Goal: Obtain resource: Obtain resource

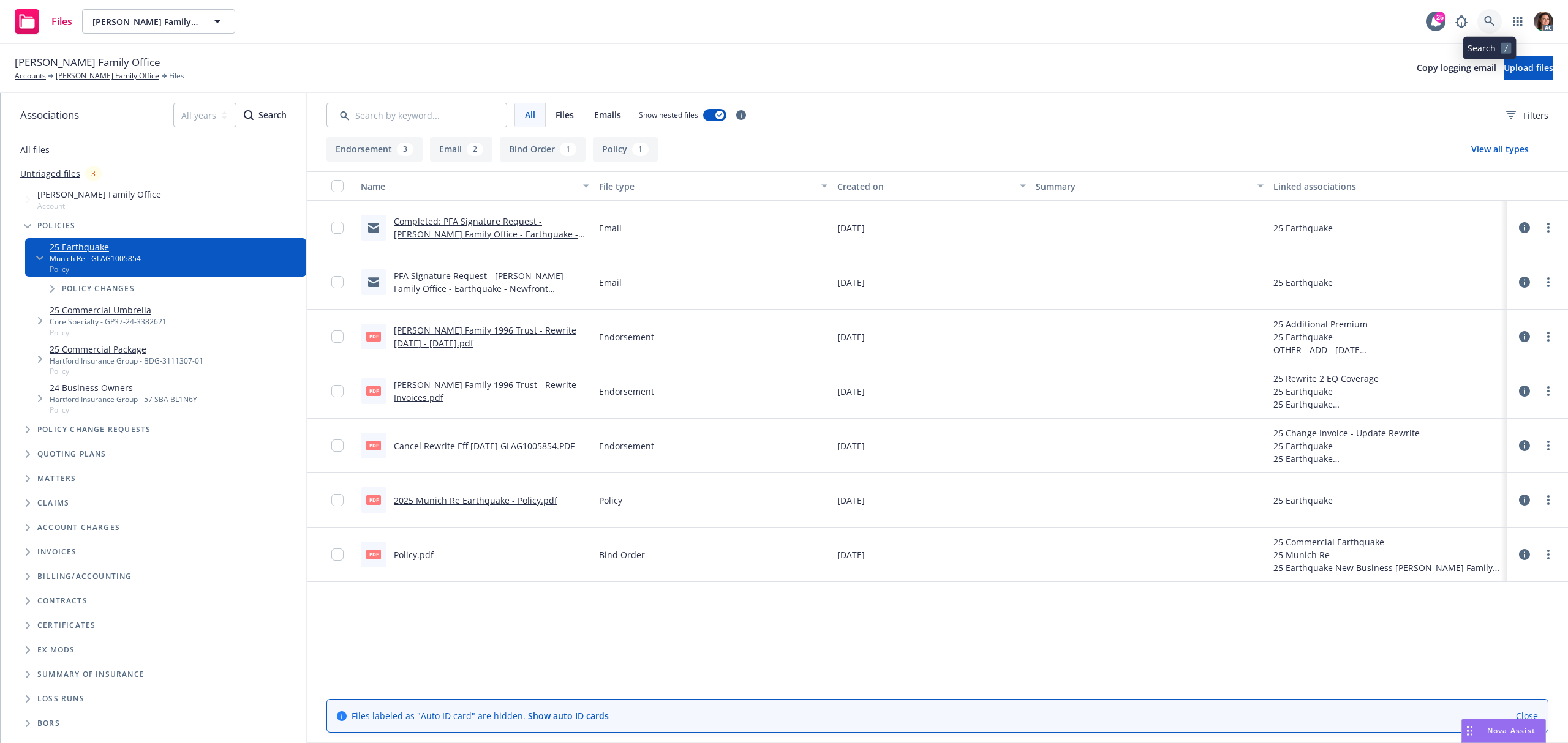
click at [1490, 18] on icon at bounding box center [1489, 21] width 11 height 11
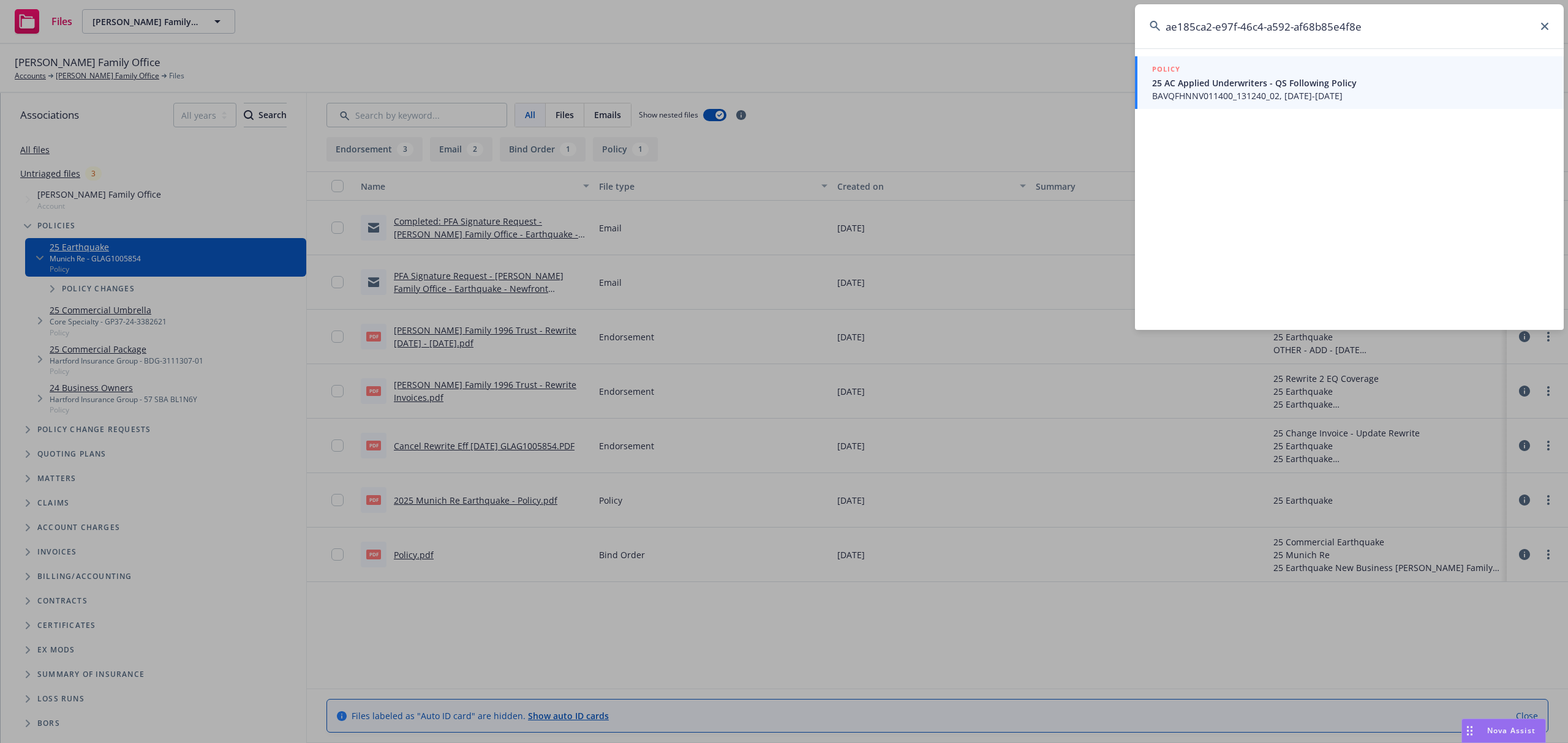
type input "ae185ca2-e97f-46c4-a592-af68b85e4f8e"
click at [1326, 86] on span "25 AC Applied Underwriters - QS Following Policy" at bounding box center [1351, 83] width 397 height 13
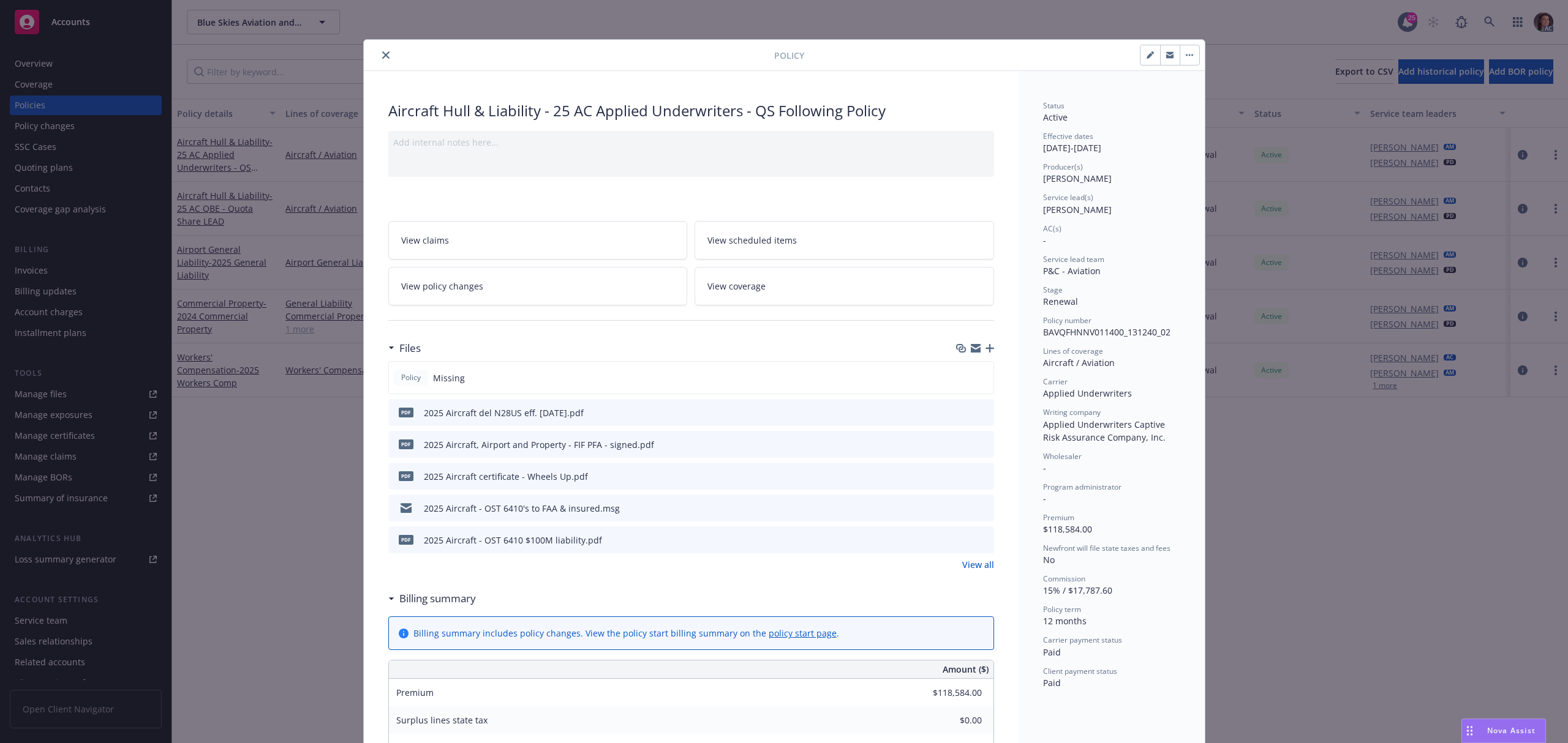
click at [464, 289] on span "View policy changes" at bounding box center [442, 287] width 82 height 13
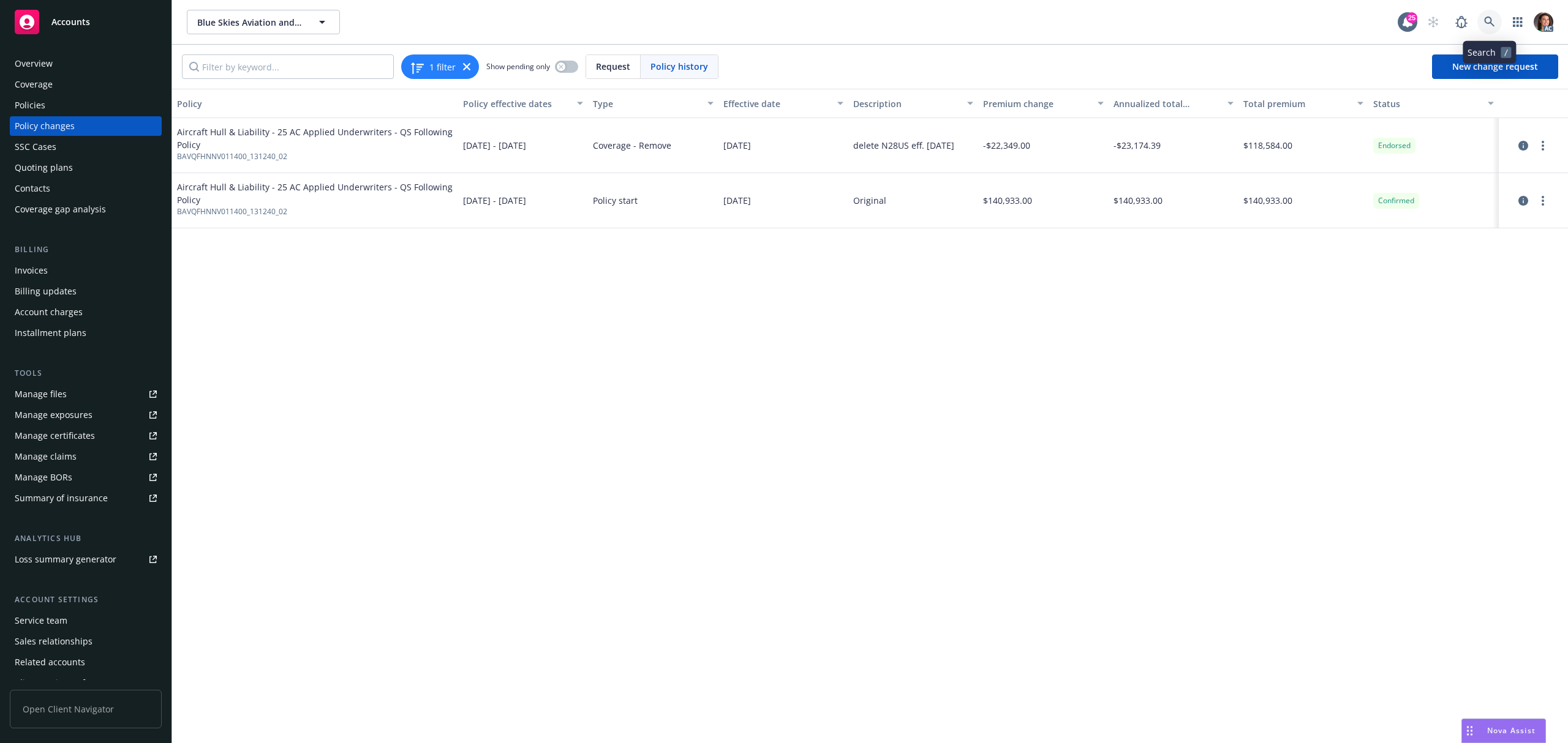
click at [1491, 17] on icon at bounding box center [1489, 22] width 11 height 11
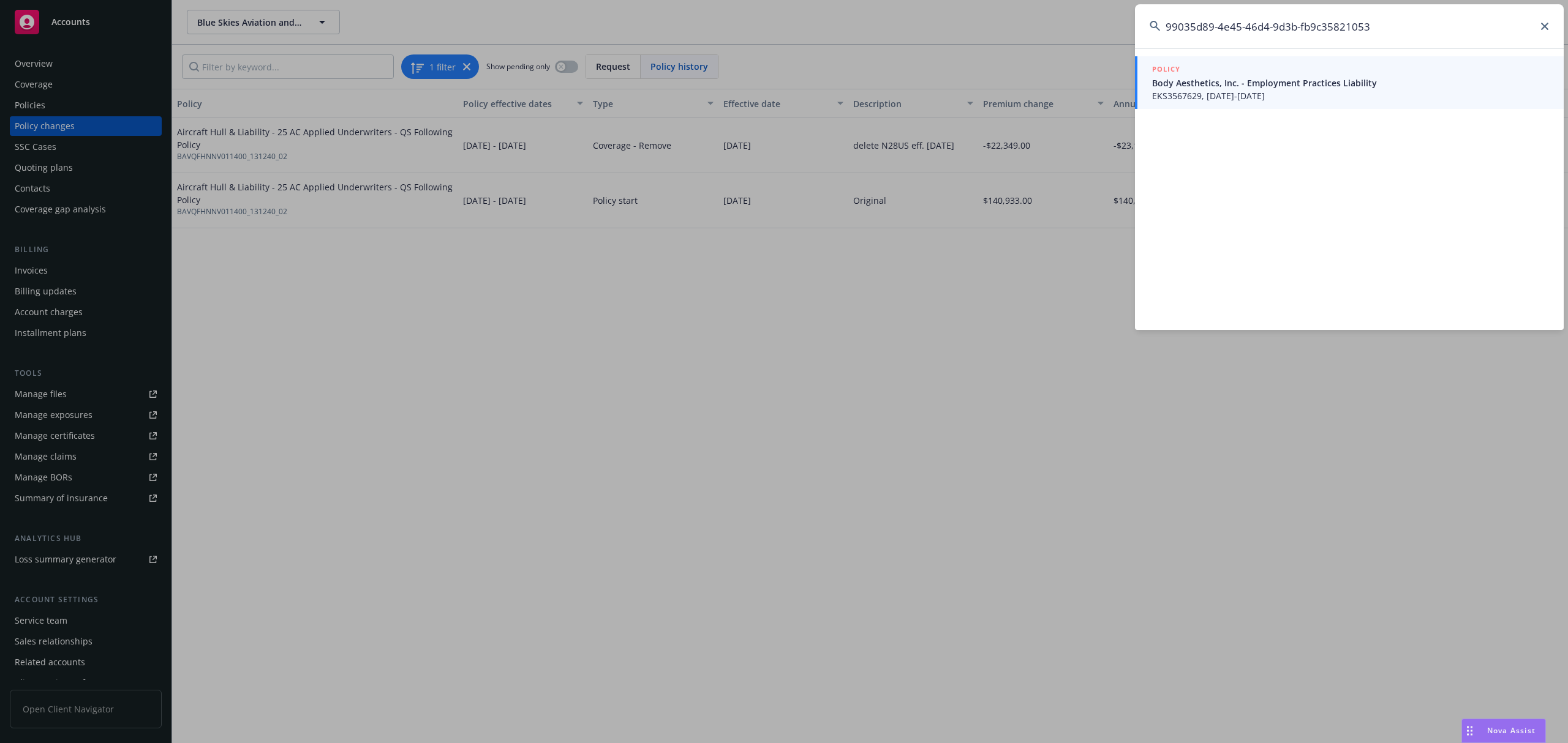
type input "99035d89-4e45-46d4-9d3b-fb9c35821053"
click at [1265, 86] on span "Body Aesthetics, Inc. - Employment Practices Liability" at bounding box center [1351, 83] width 397 height 13
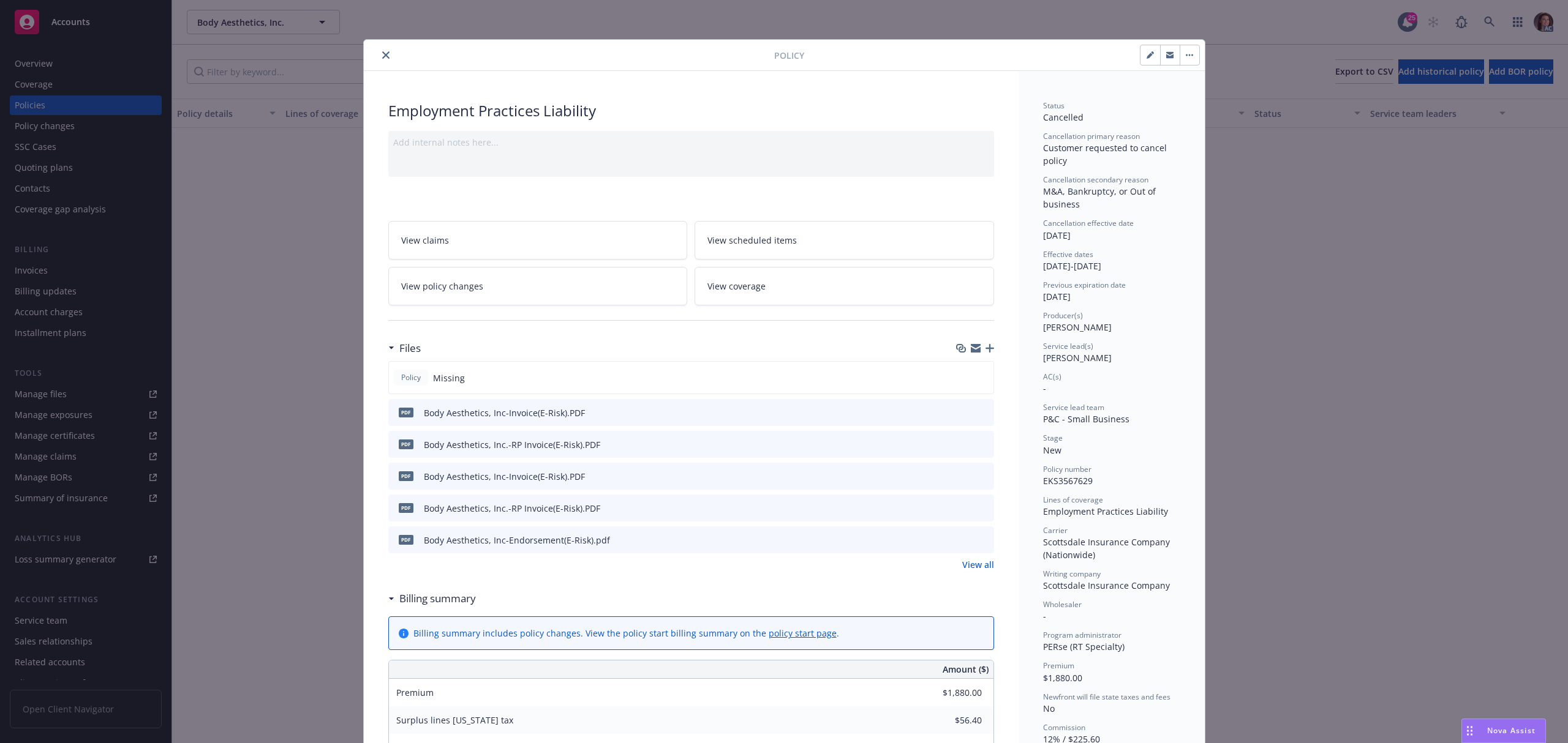
click at [527, 298] on link "View policy changes" at bounding box center [538, 286] width 300 height 38
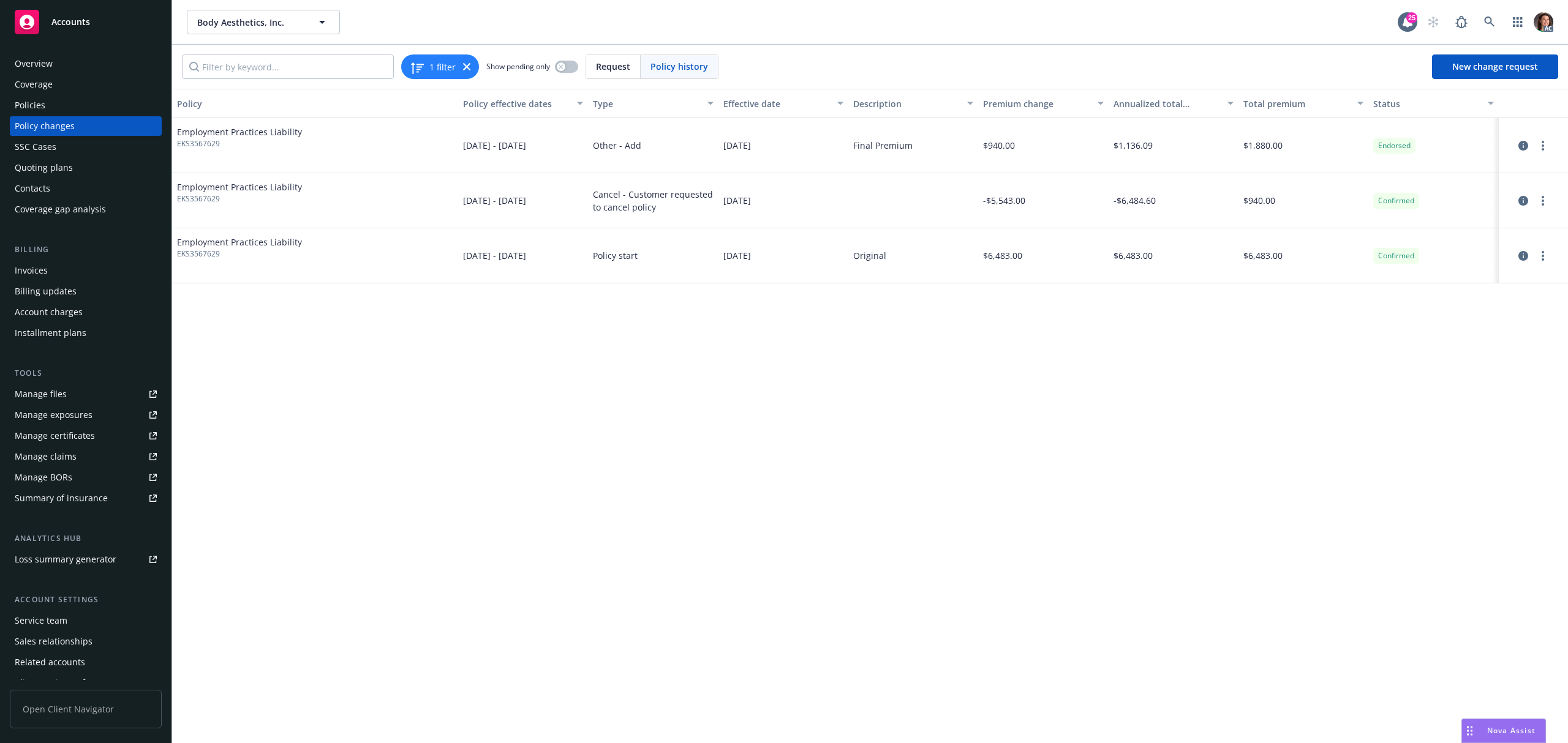
click at [35, 104] on div "Policies" at bounding box center [30, 105] width 31 height 19
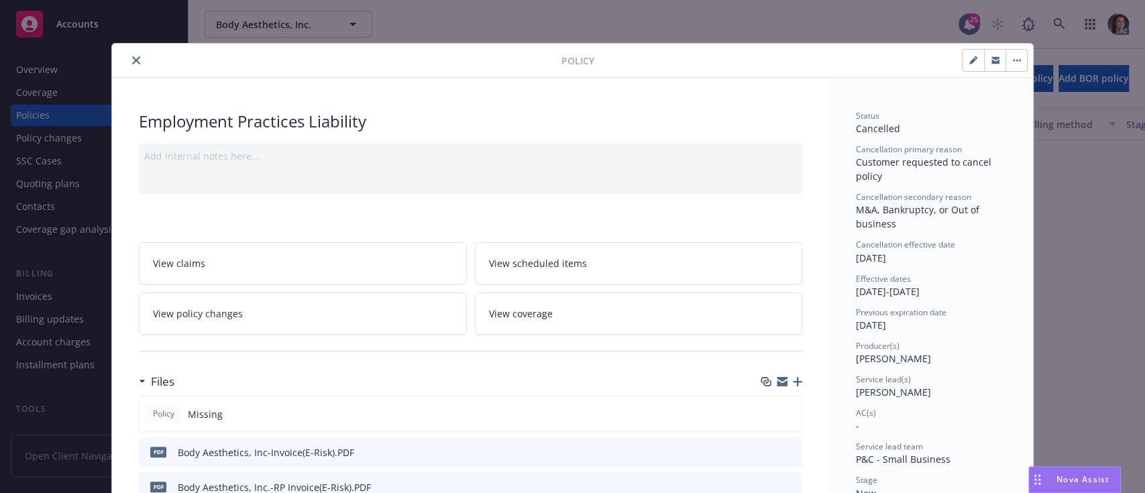
click at [132, 63] on icon "close" at bounding box center [136, 60] width 8 height 8
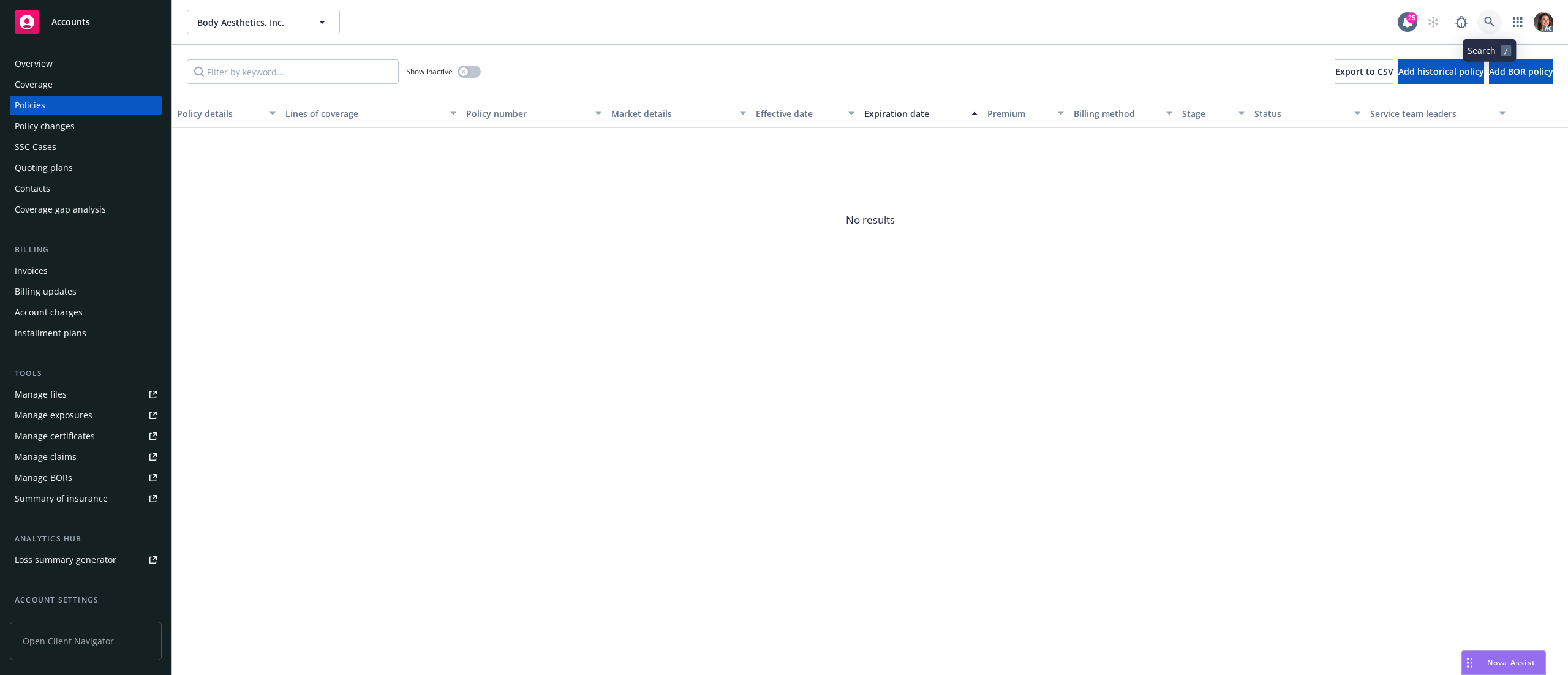
click at [1499, 21] on link at bounding box center [1489, 22] width 25 height 25
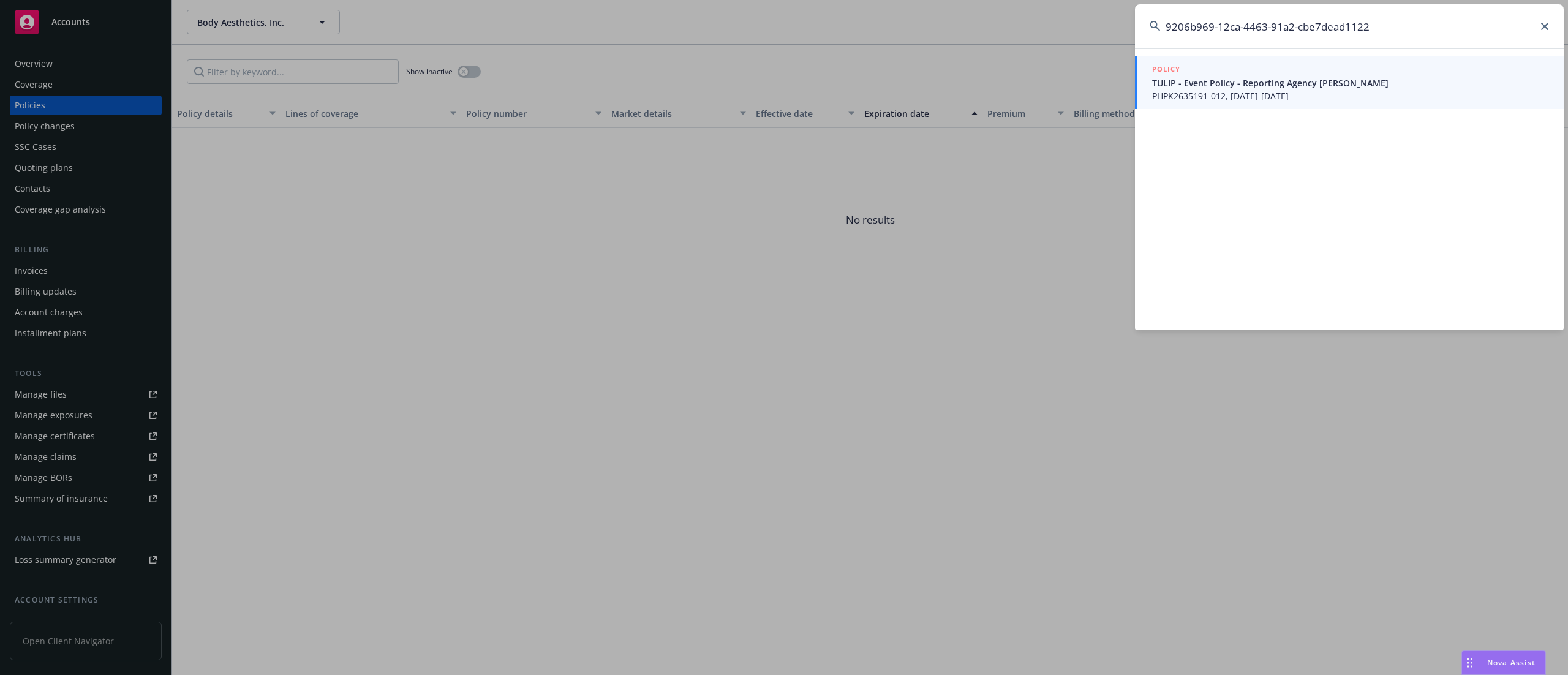
type input "9206b969-12ca-4463-91a2-cbe7dead1122"
click at [1240, 90] on span "PHPK2635191-012, 01/01/2025-01/01/2026" at bounding box center [1351, 96] width 397 height 13
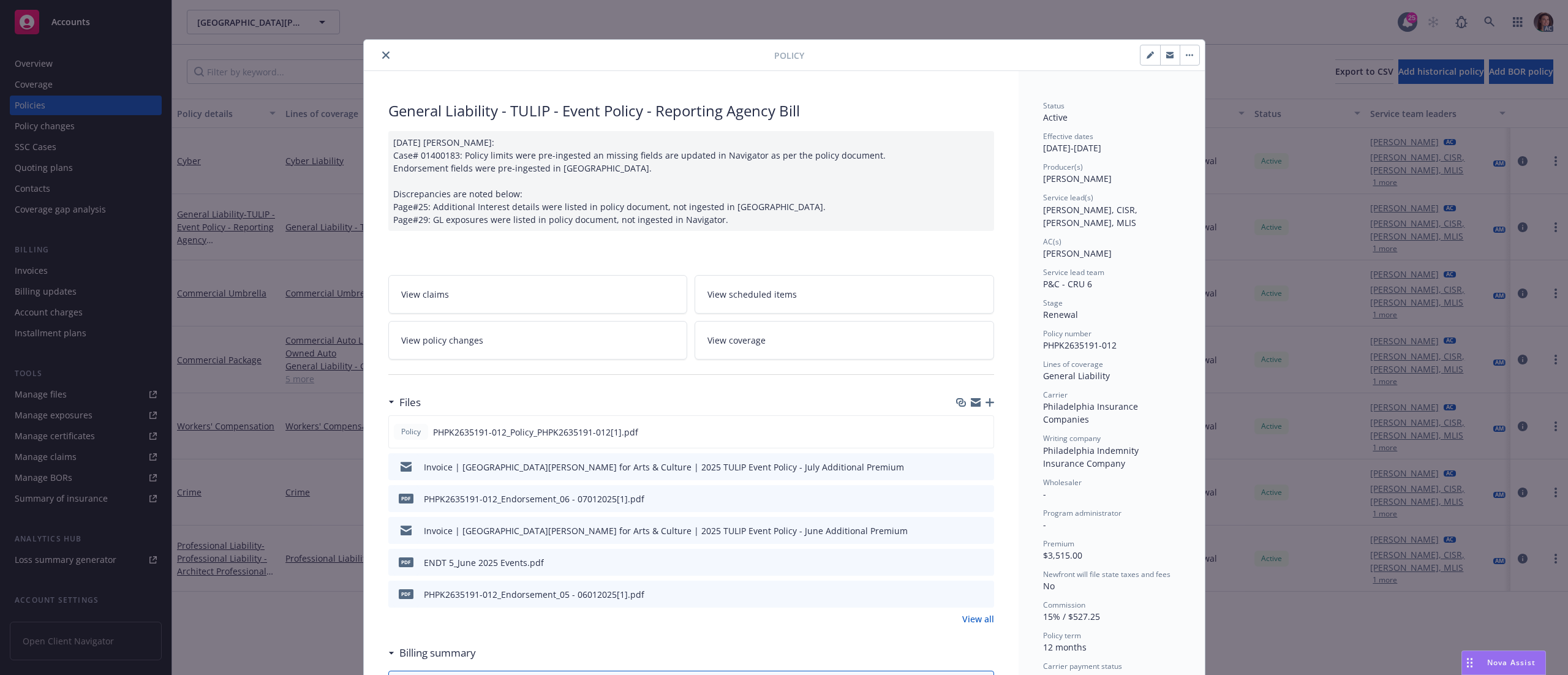
click at [519, 338] on link "View policy changes" at bounding box center [538, 341] width 300 height 38
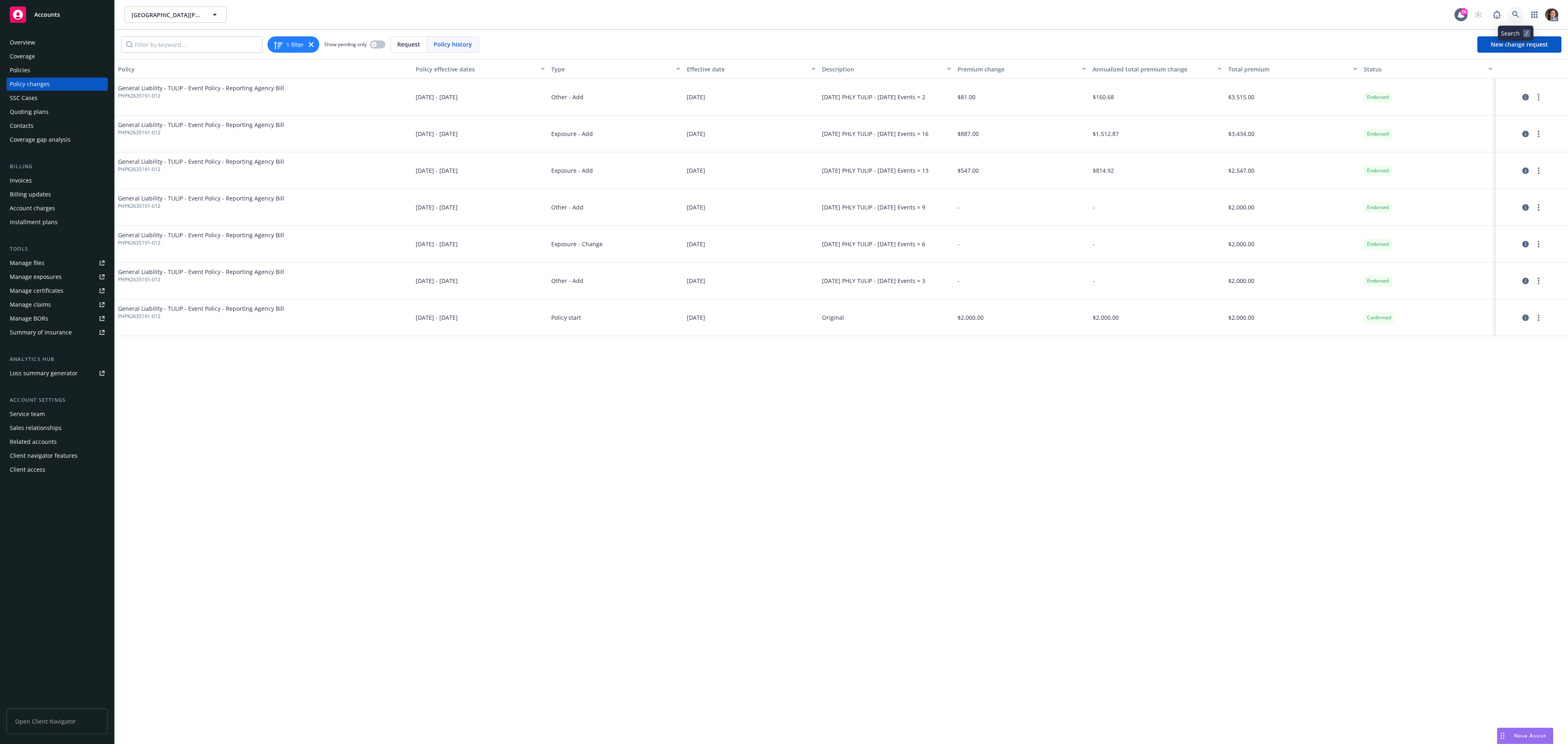
click at [1045, 15] on icon at bounding box center [1516, 15] width 7 height 7
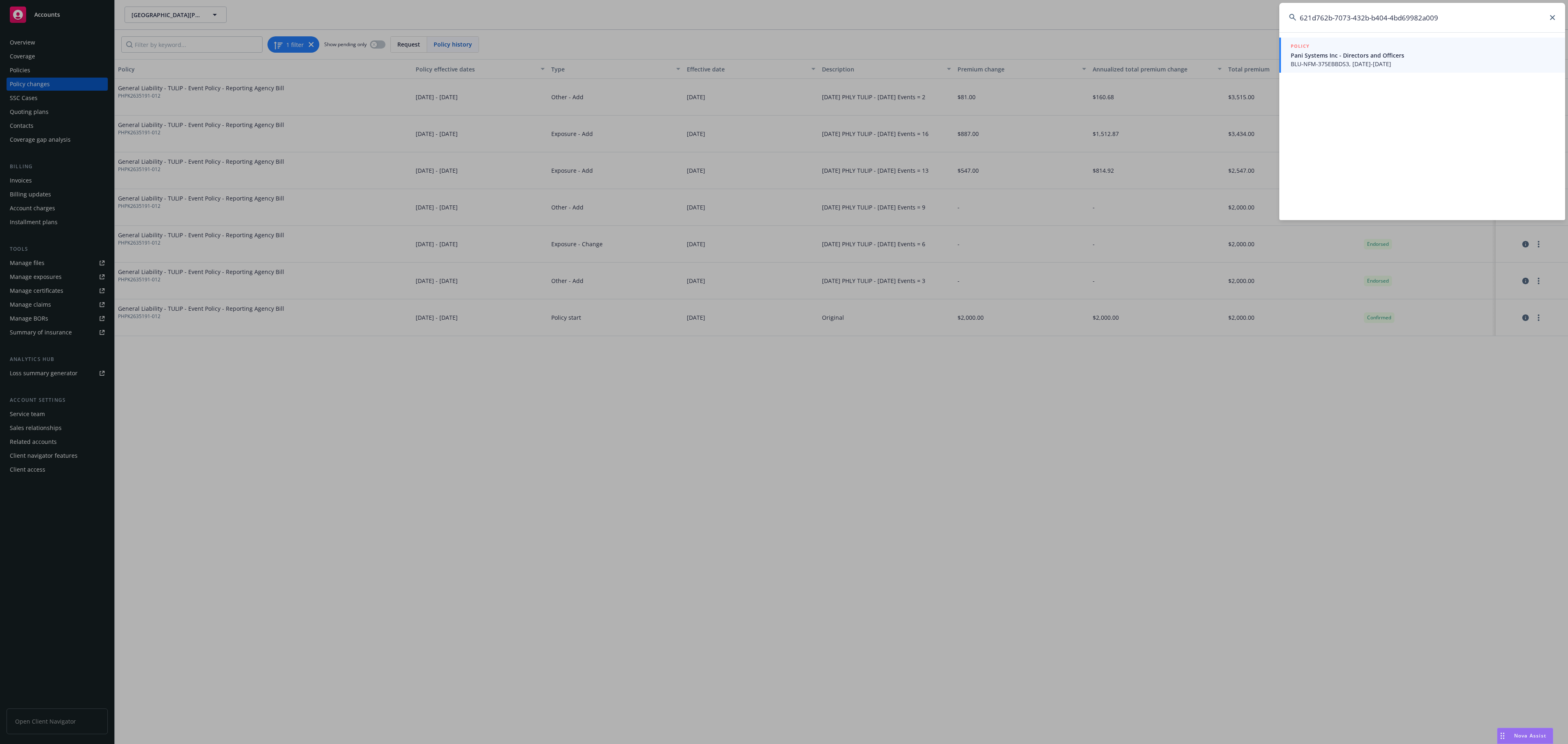
type input "621d762b-7073-432b-b404-4bd69982a009"
click at [1045, 60] on span "BLU-NFM-375EBBDS3, 01/14/2025-01/14/2026" at bounding box center [1423, 64] width 265 height 9
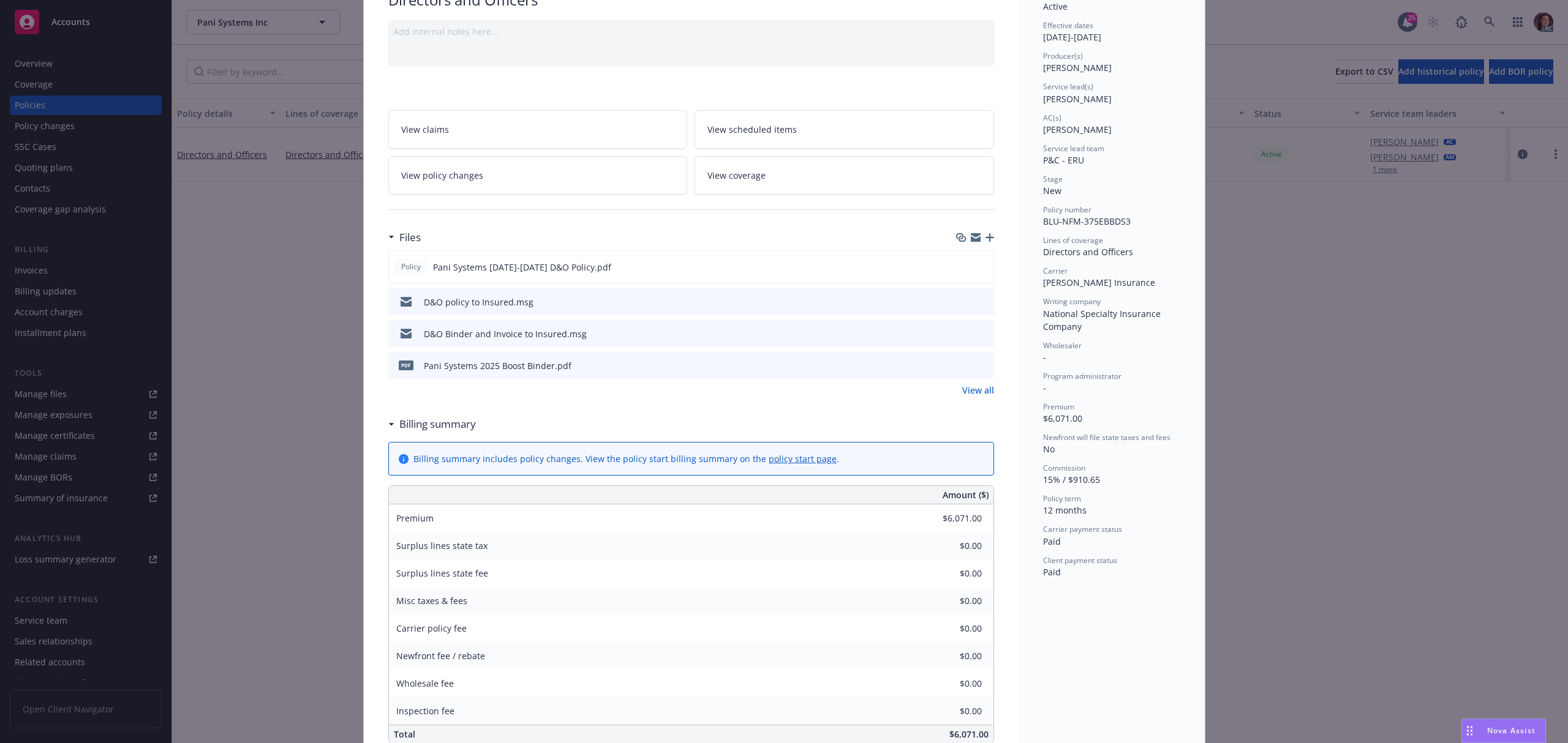
scroll to position [81, 0]
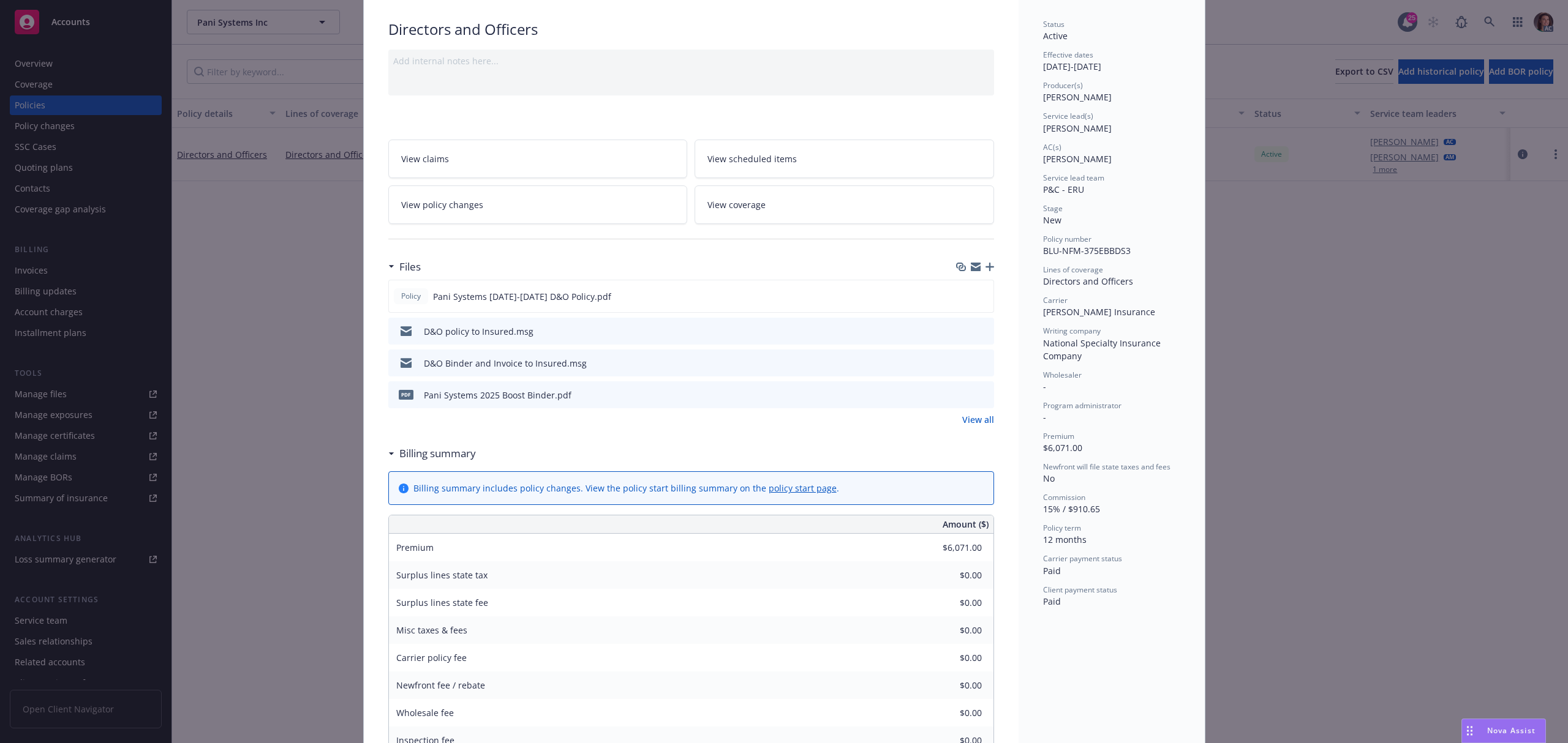
click at [515, 209] on link "View policy changes" at bounding box center [538, 204] width 300 height 38
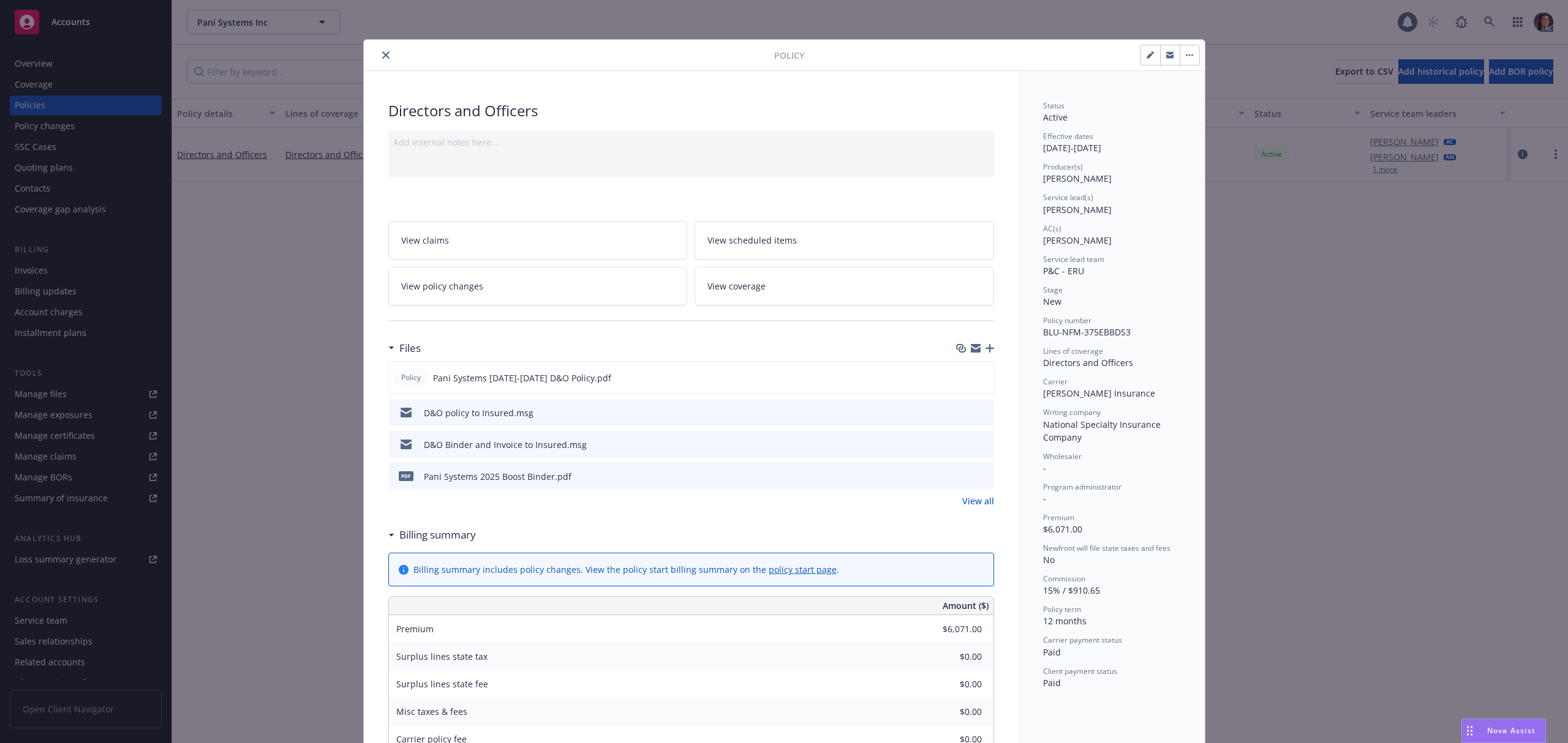
scroll to position [37, 0]
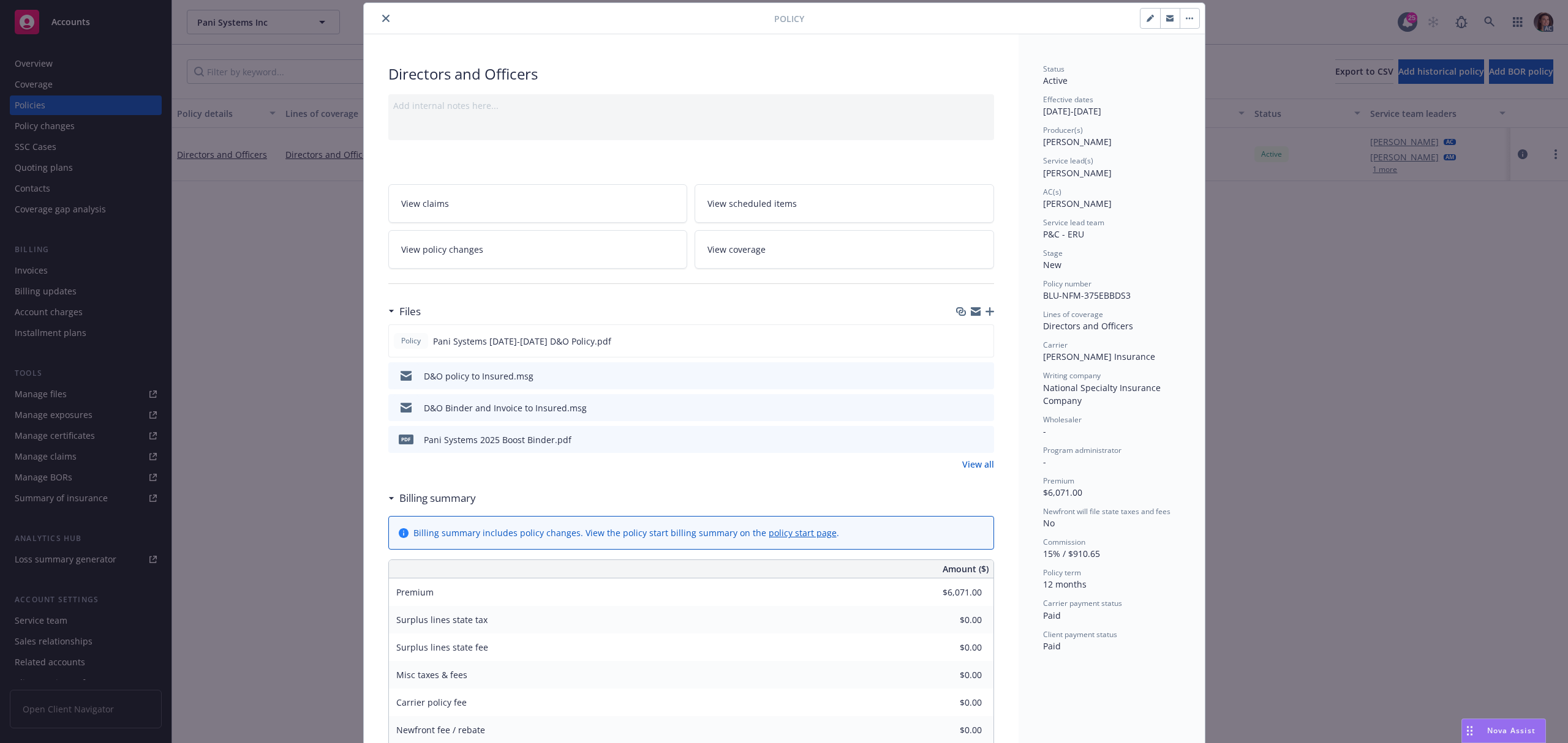
click at [964, 462] on link "View all" at bounding box center [978, 465] width 32 height 13
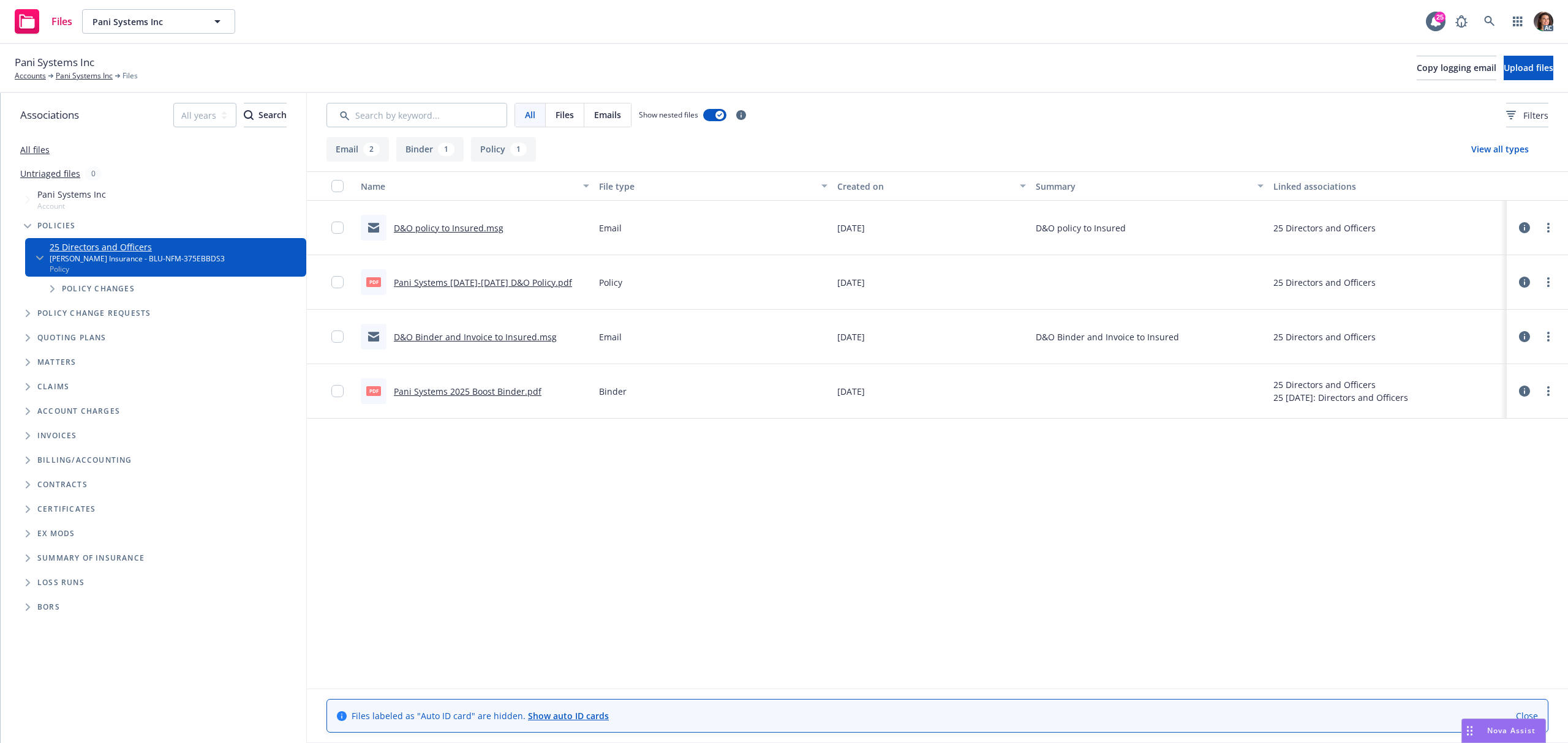
click at [1521, 390] on icon at bounding box center [1525, 392] width 11 height 11
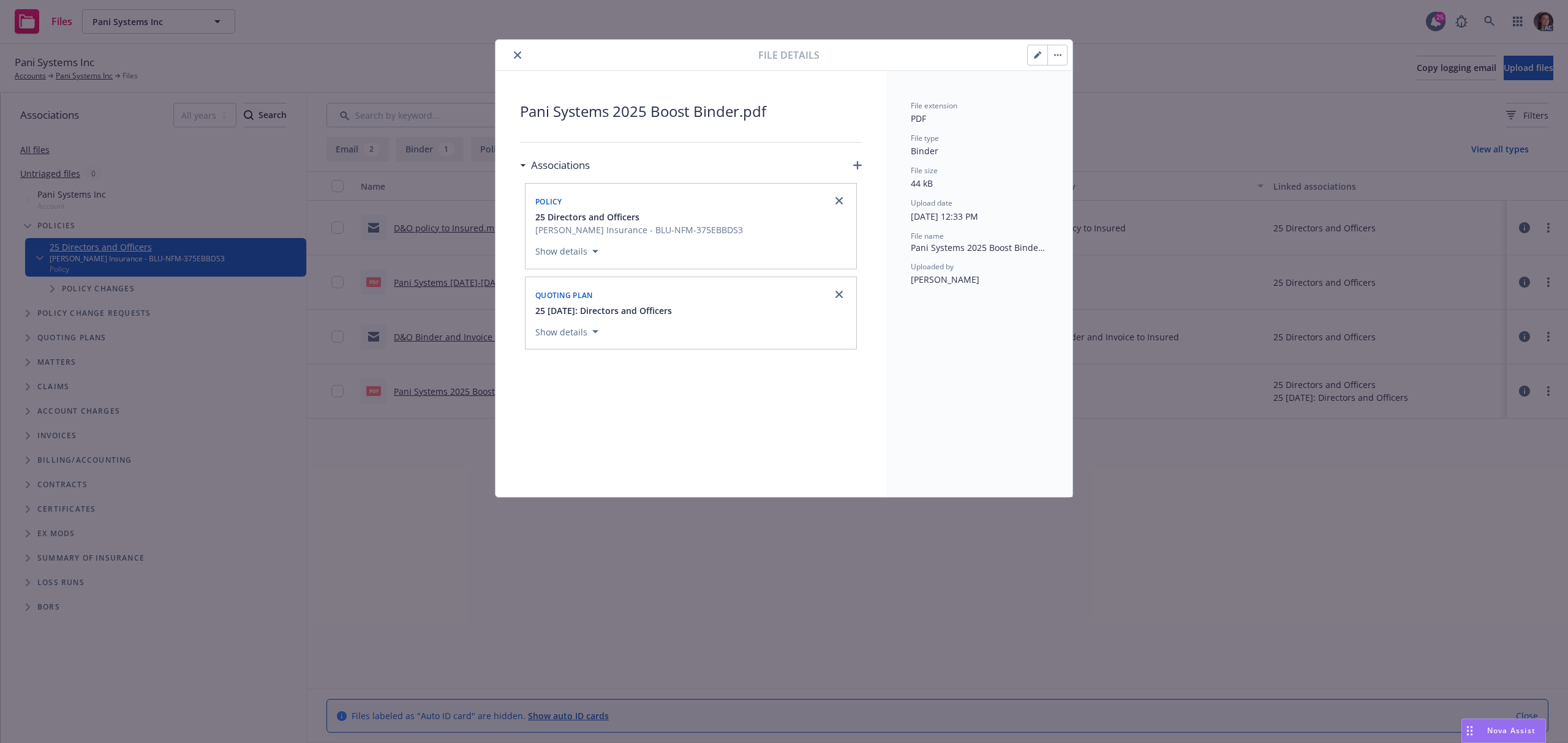
click at [515, 50] on button "close" at bounding box center [518, 55] width 15 height 15
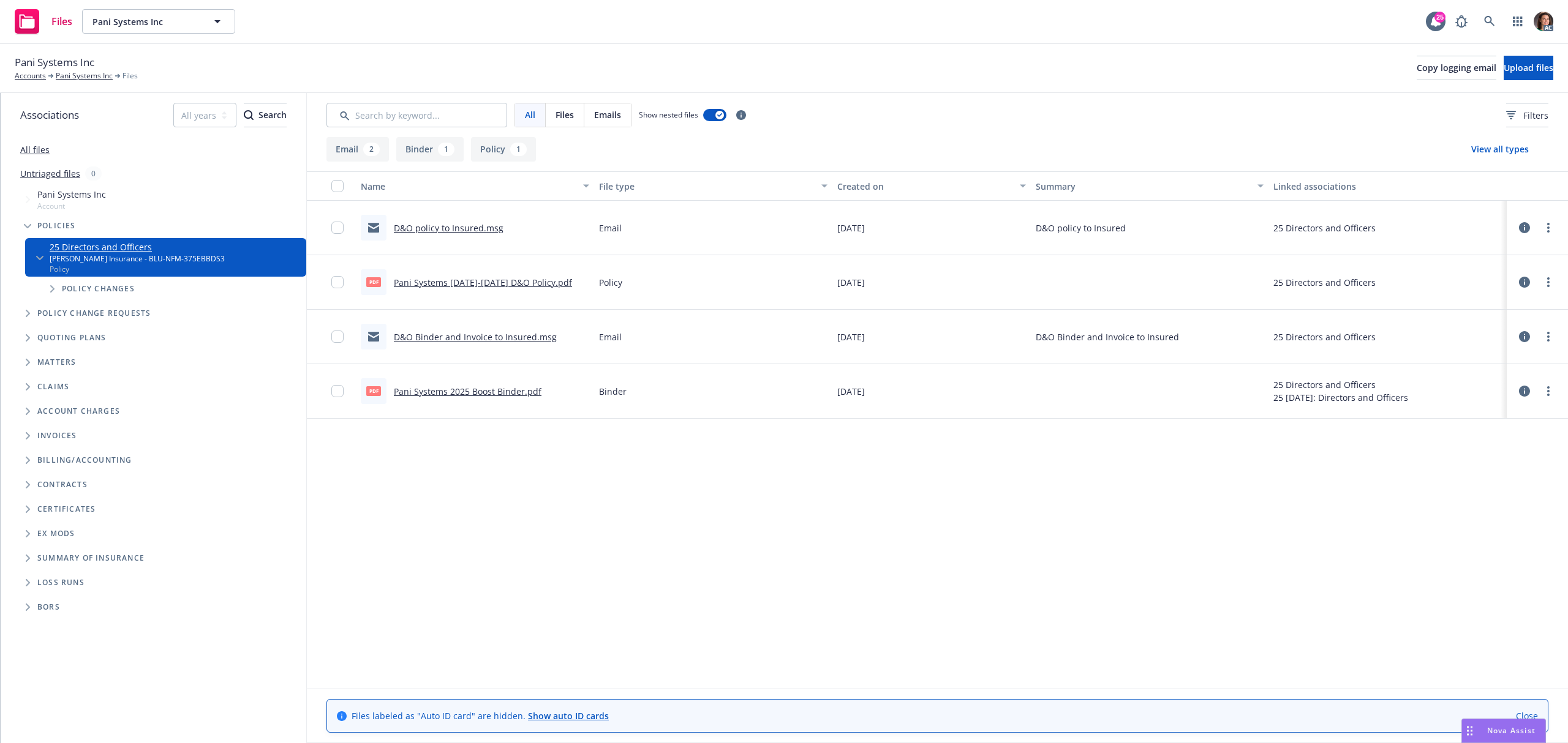
click at [441, 391] on link "Pani Systems 2025 Boost Binder.pdf" at bounding box center [468, 392] width 148 height 12
click at [1491, 17] on icon at bounding box center [1489, 21] width 11 height 11
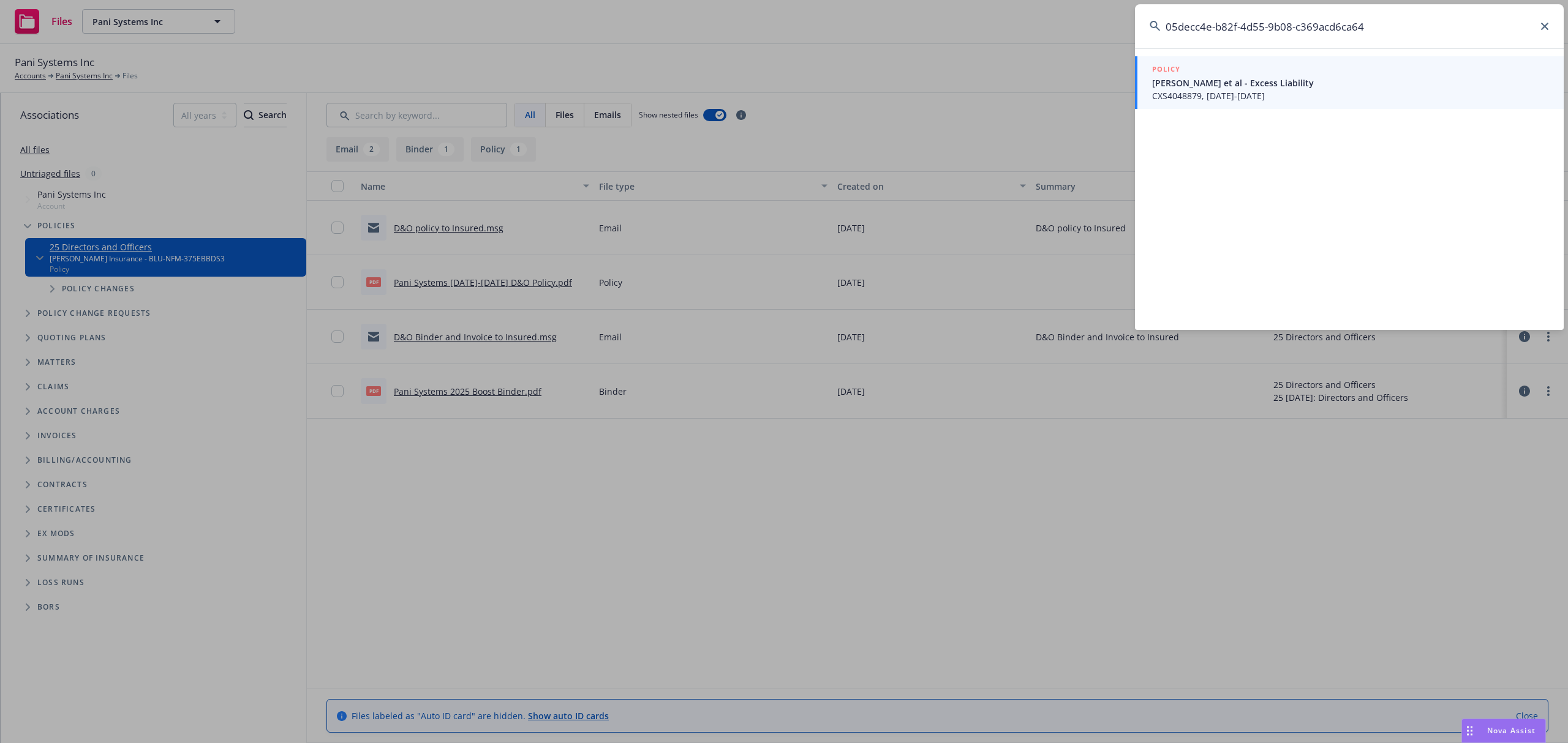
type input "05decc4e-b82f-4d55-9b08-c369acd6ca64"
click at [1235, 87] on span "Janet Z. Chediak et al - Excess Liability" at bounding box center [1351, 83] width 397 height 13
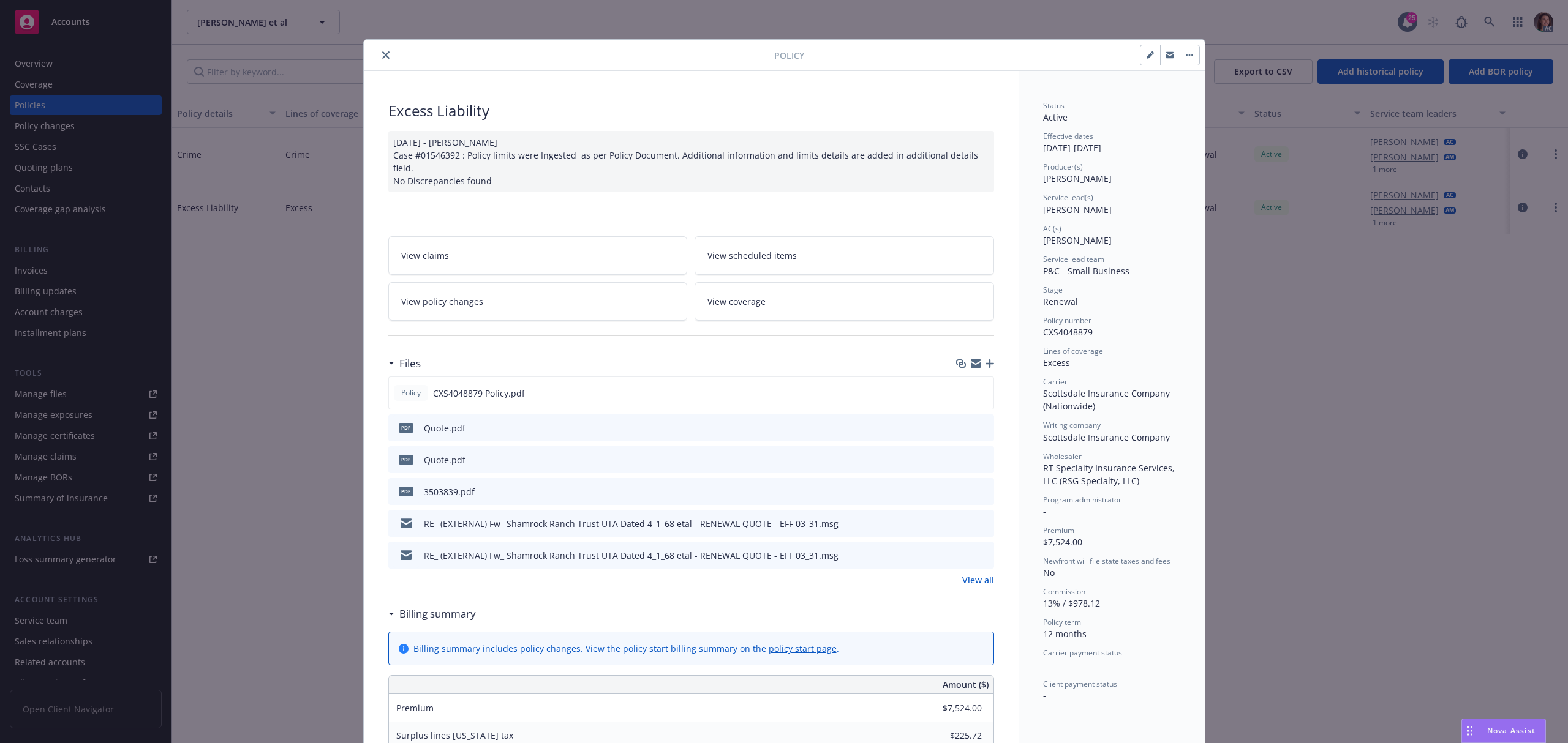
click at [976, 574] on link "View all" at bounding box center [978, 581] width 32 height 13
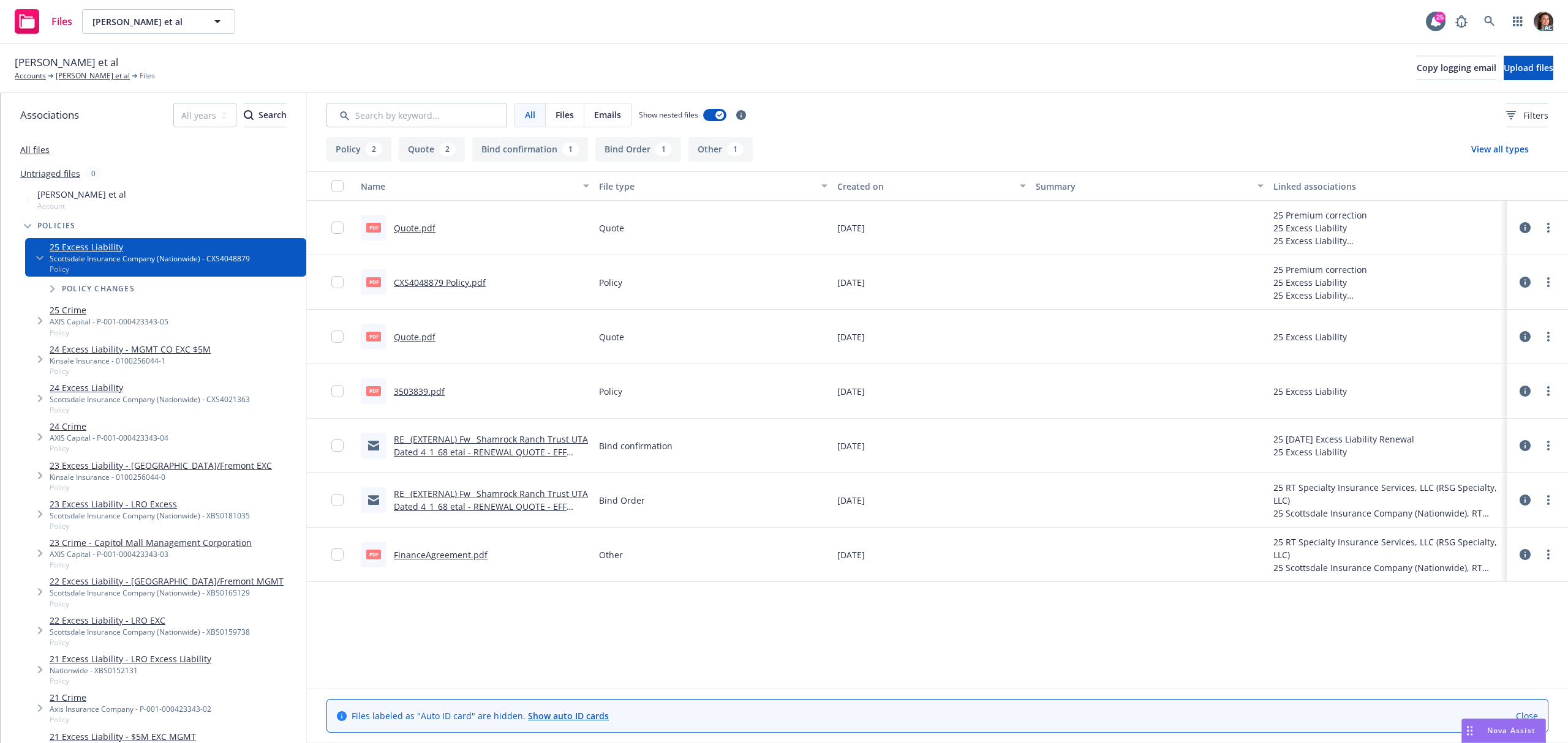
click at [410, 224] on link "Quote.pdf" at bounding box center [415, 228] width 42 height 12
click at [1488, 21] on icon at bounding box center [1489, 21] width 11 height 11
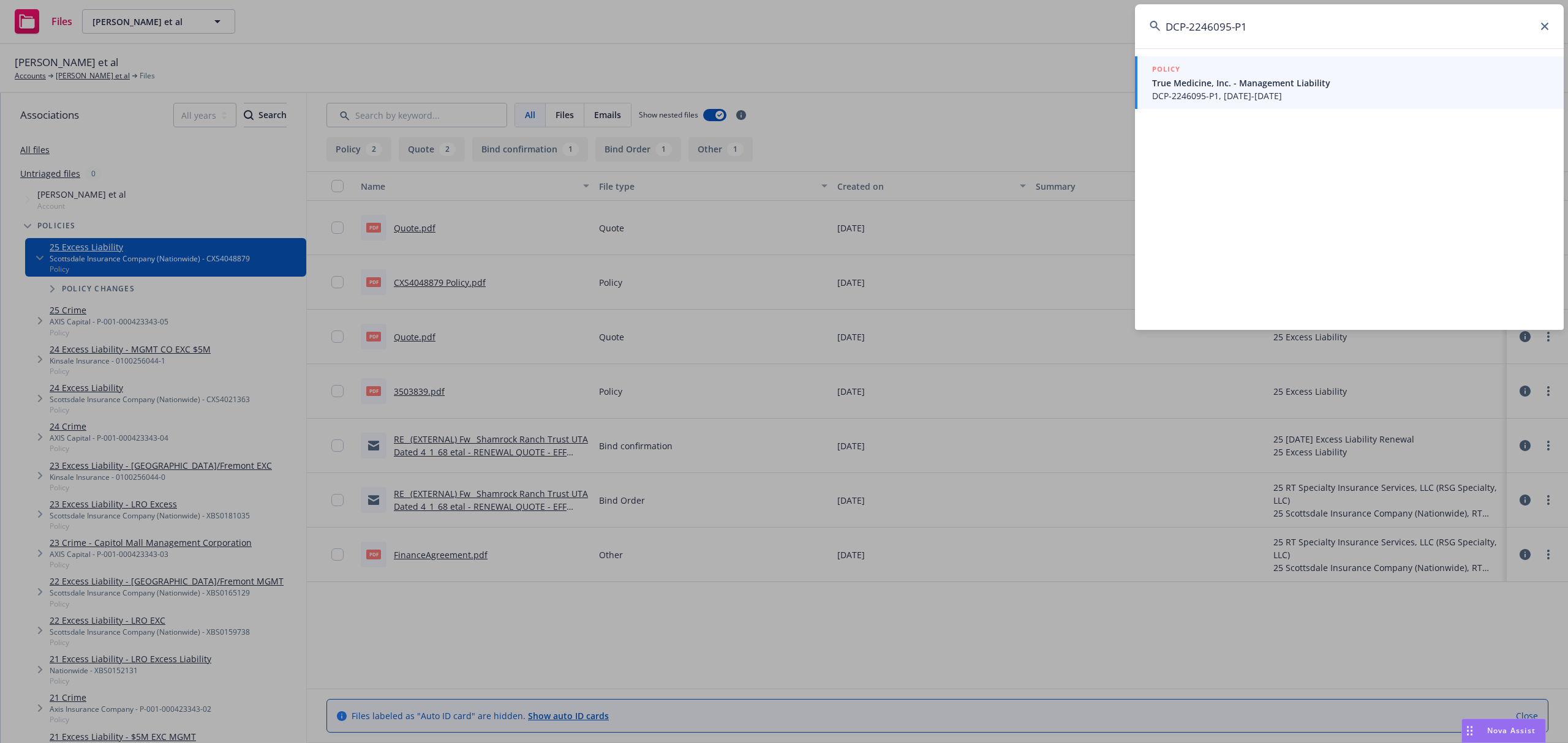
type input "DCP-2246095-P1"
click at [1213, 78] on span "True Medicine, Inc. - Management Liability" at bounding box center [1351, 83] width 397 height 13
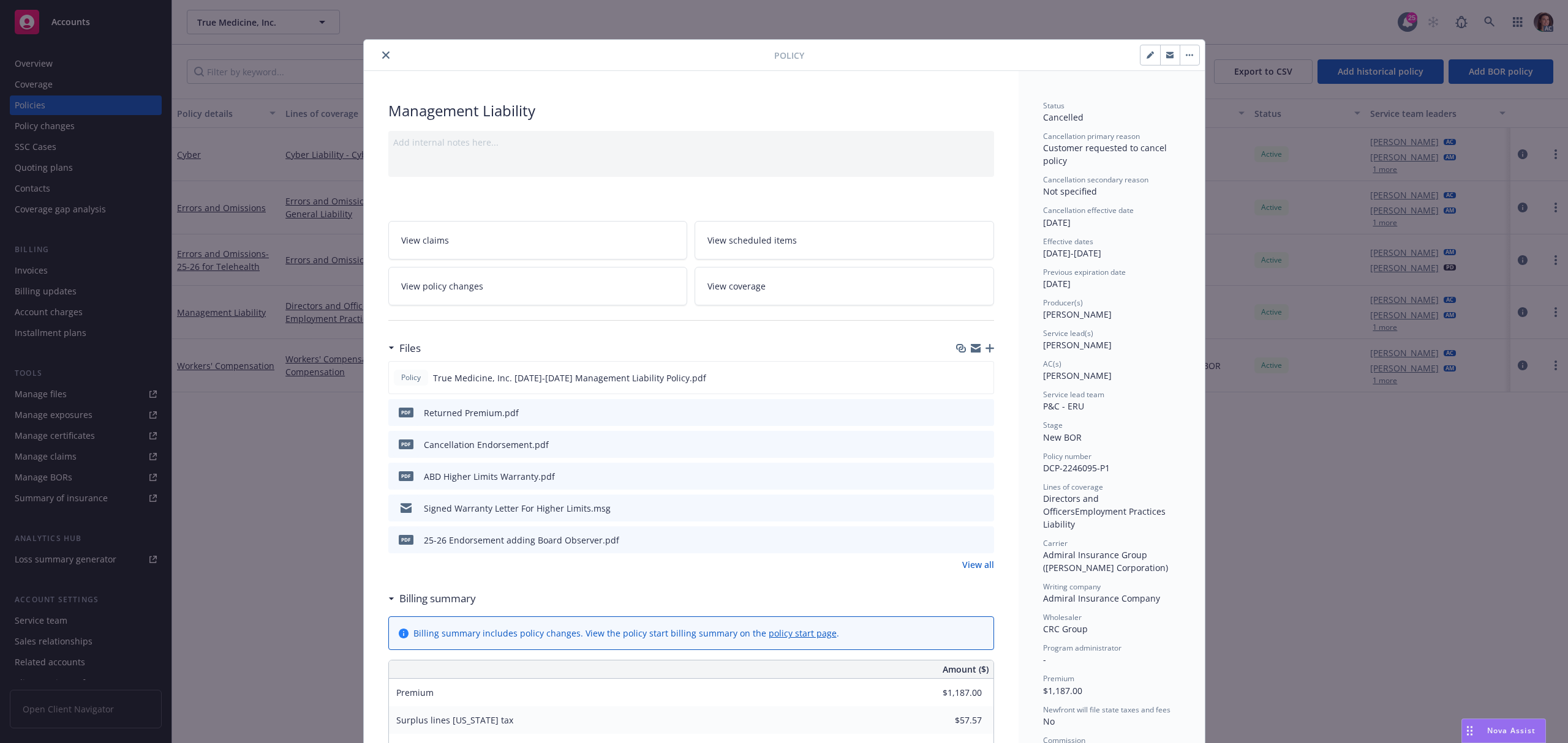
click at [383, 57] on icon "close" at bounding box center [386, 55] width 7 height 7
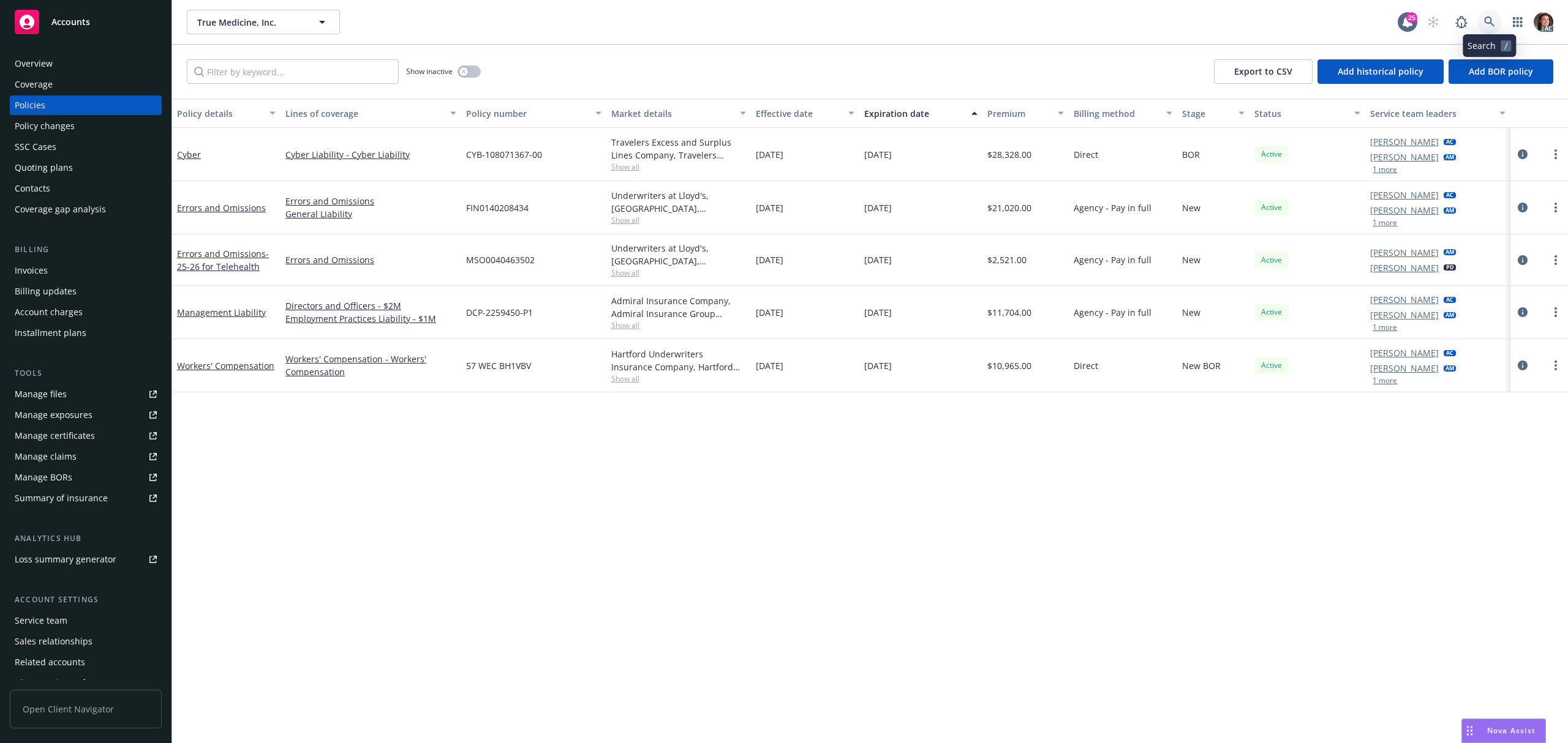
click at [1488, 16] on link at bounding box center [1489, 22] width 25 height 25
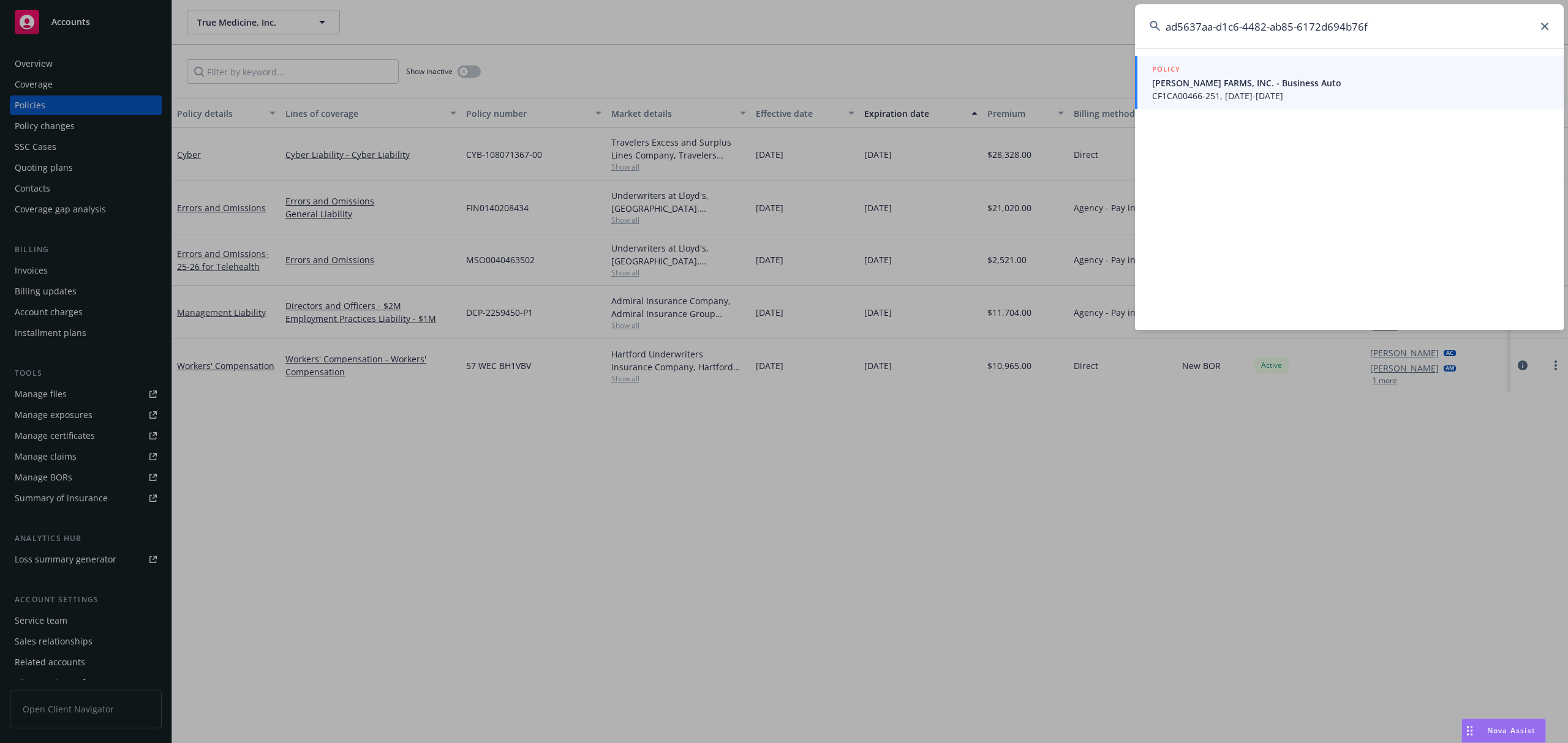
type input "ad5637aa-d1c6-4482-ab85-6172d694b76f"
click at [1184, 76] on div "POLICY" at bounding box center [1351, 69] width 397 height 14
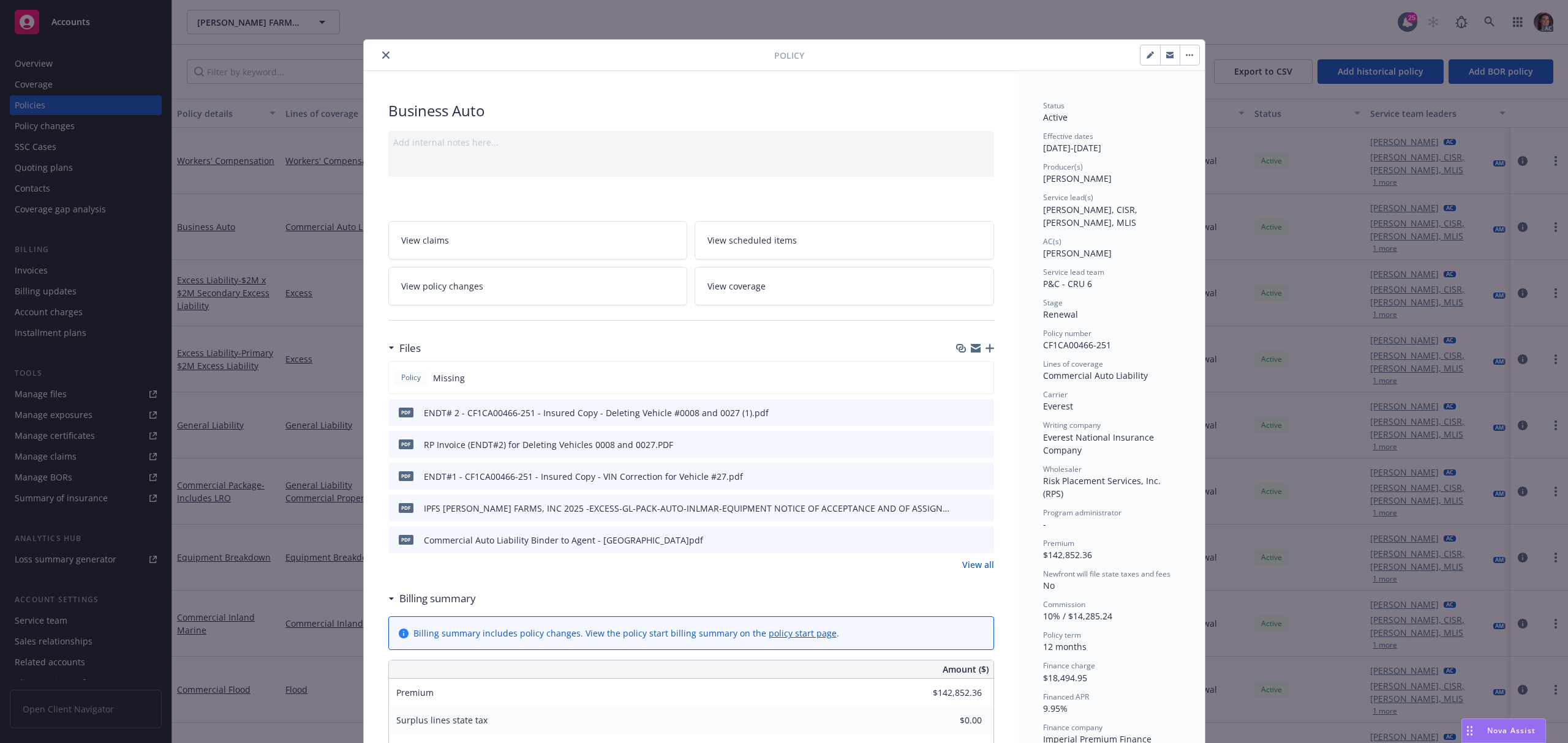
click at [557, 297] on link "View policy changes" at bounding box center [538, 286] width 300 height 38
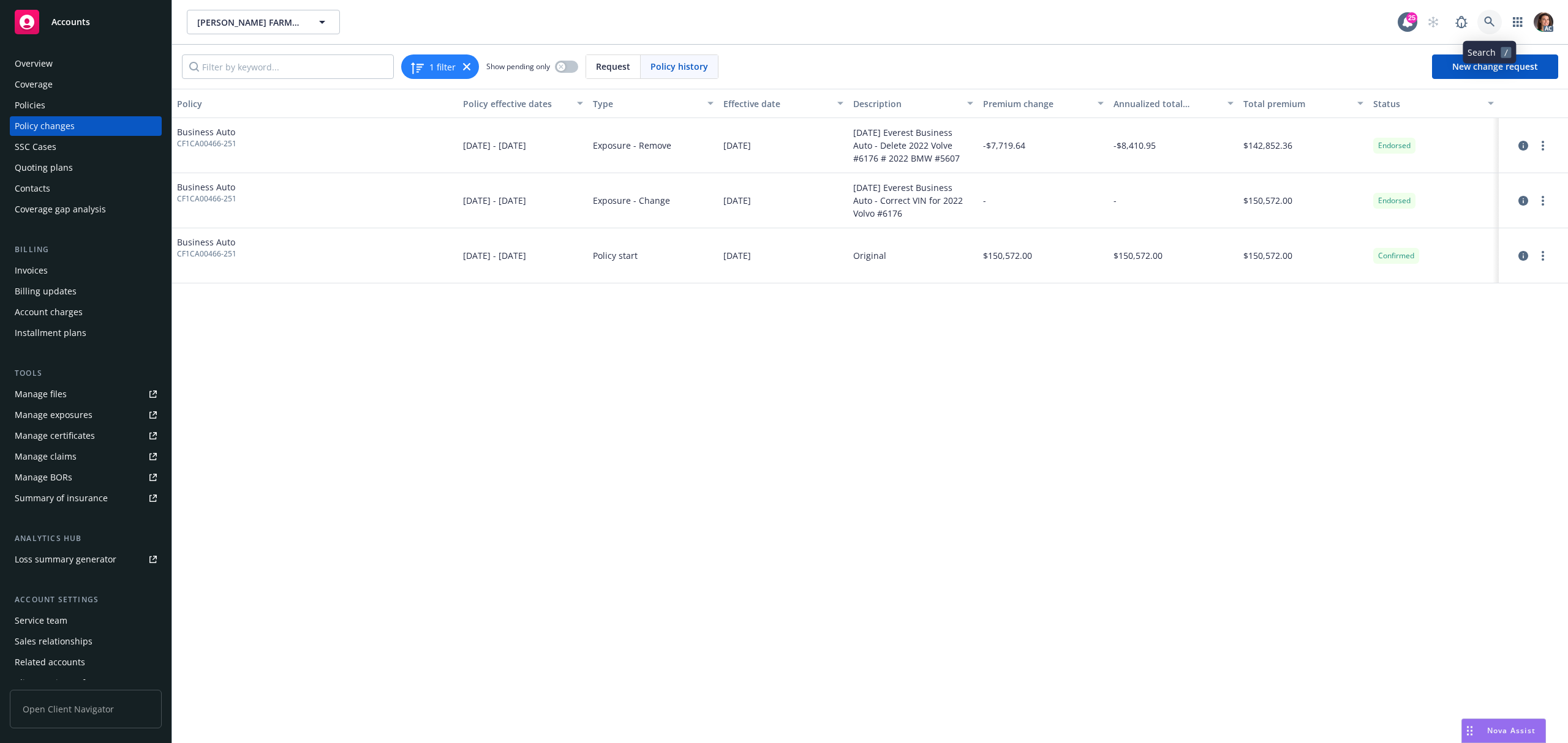
click at [1495, 21] on icon at bounding box center [1489, 22] width 11 height 11
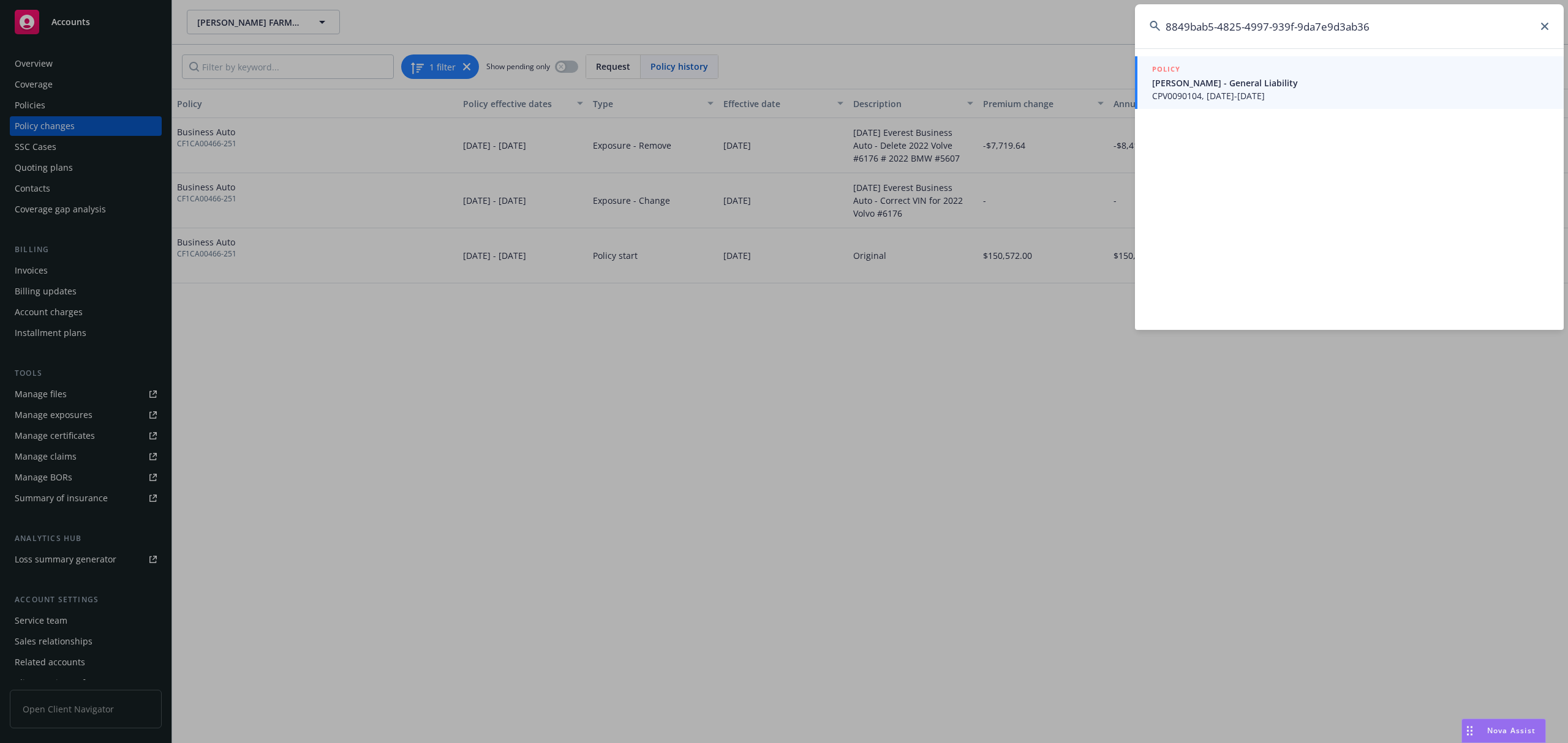
type input "8849bab5-4825-4997-939f-9da7e9d3ab36"
click at [1228, 99] on span "CPV0090104, 05/09/2025-05/09/2026" at bounding box center [1351, 96] width 397 height 13
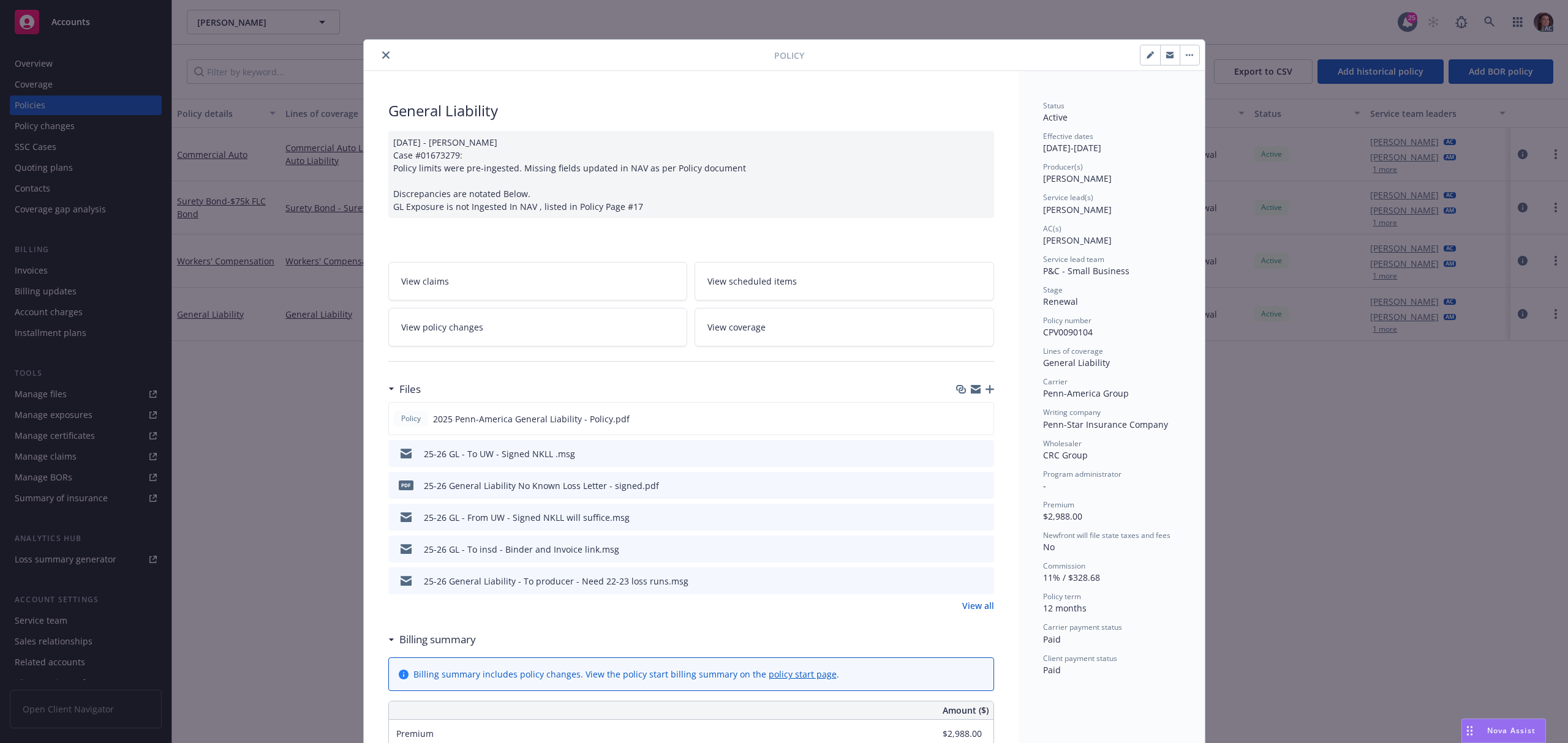
click at [585, 326] on link "View policy changes" at bounding box center [538, 327] width 300 height 38
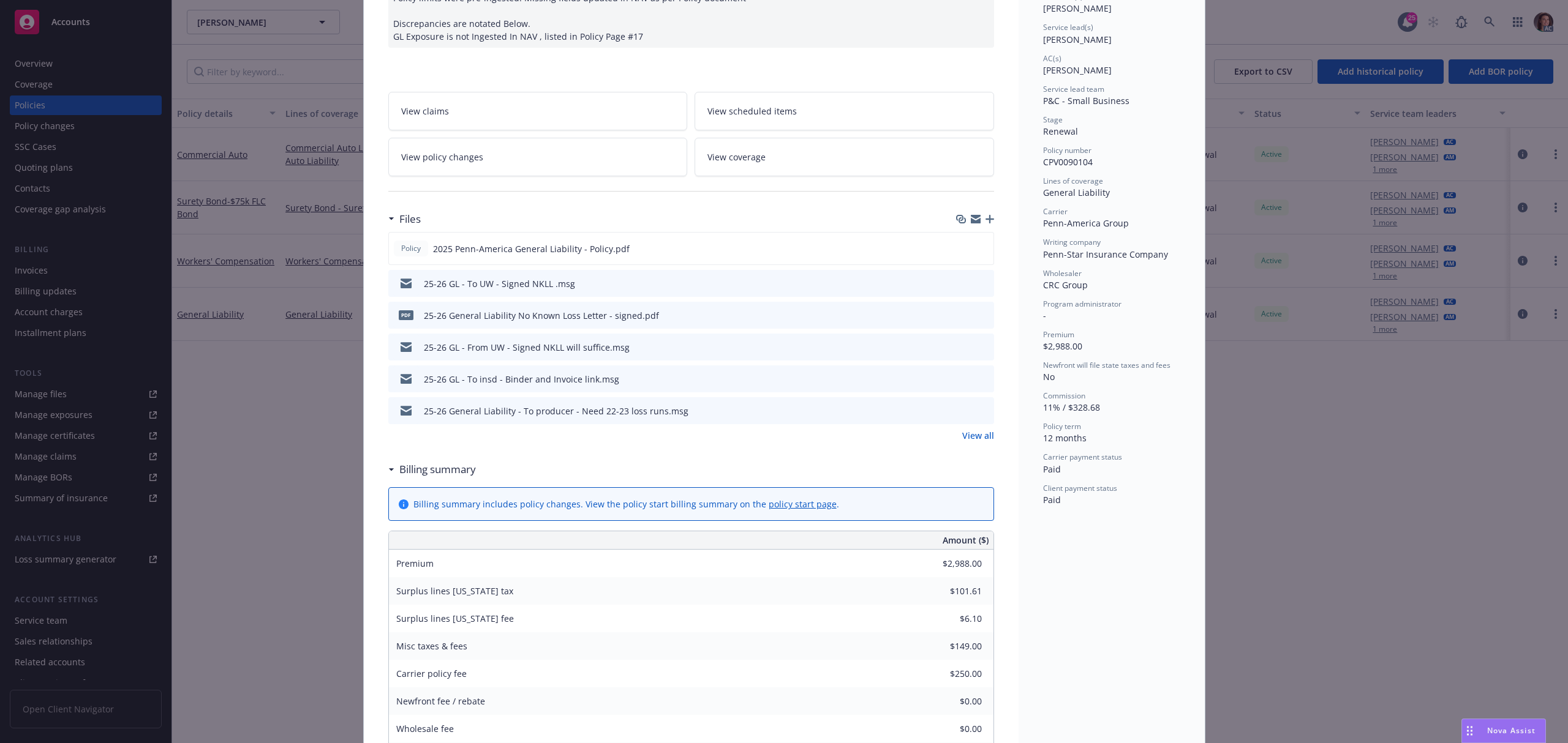
scroll to position [200, 0]
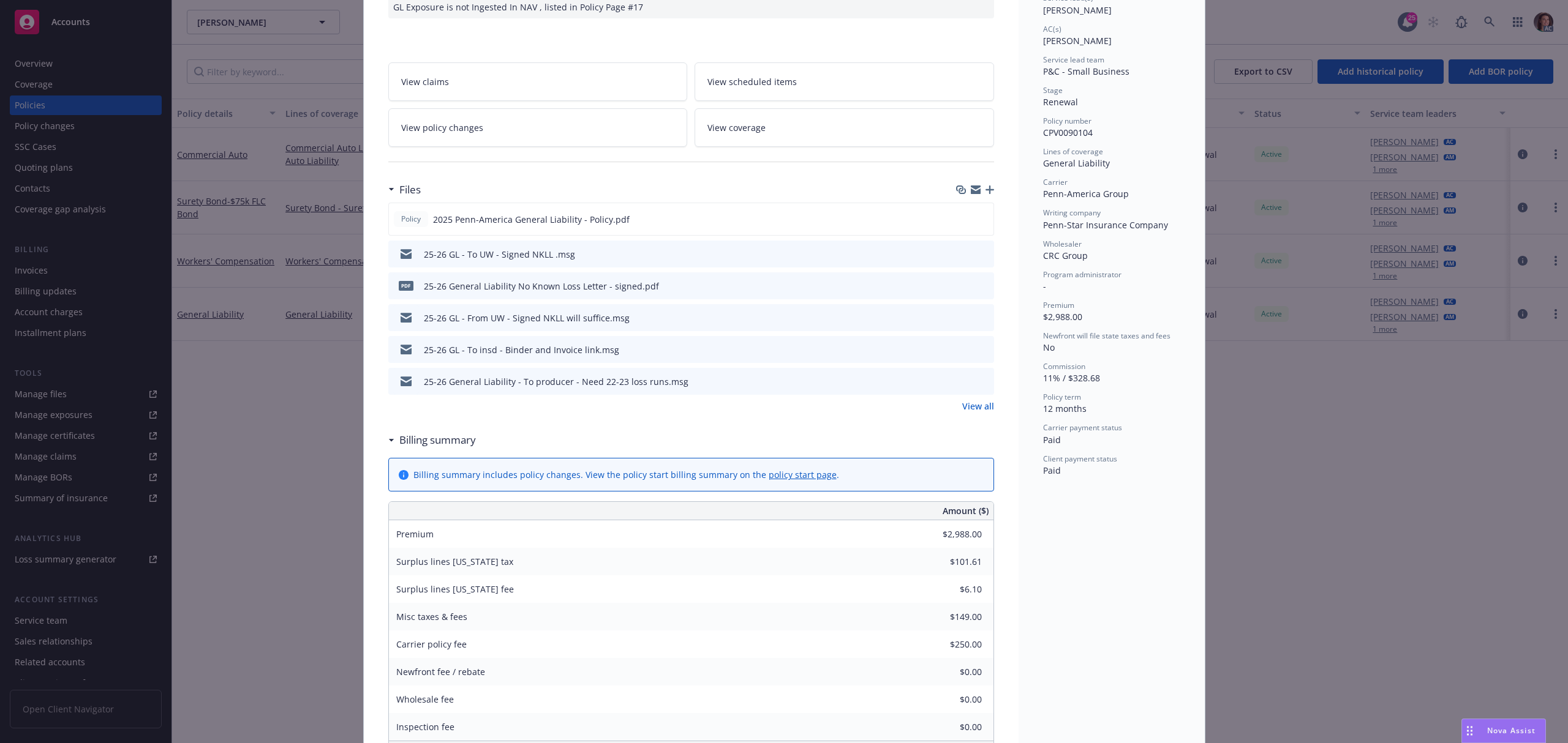
click at [979, 403] on link "View all" at bounding box center [978, 406] width 32 height 13
